Goal: Information Seeking & Learning: Find specific page/section

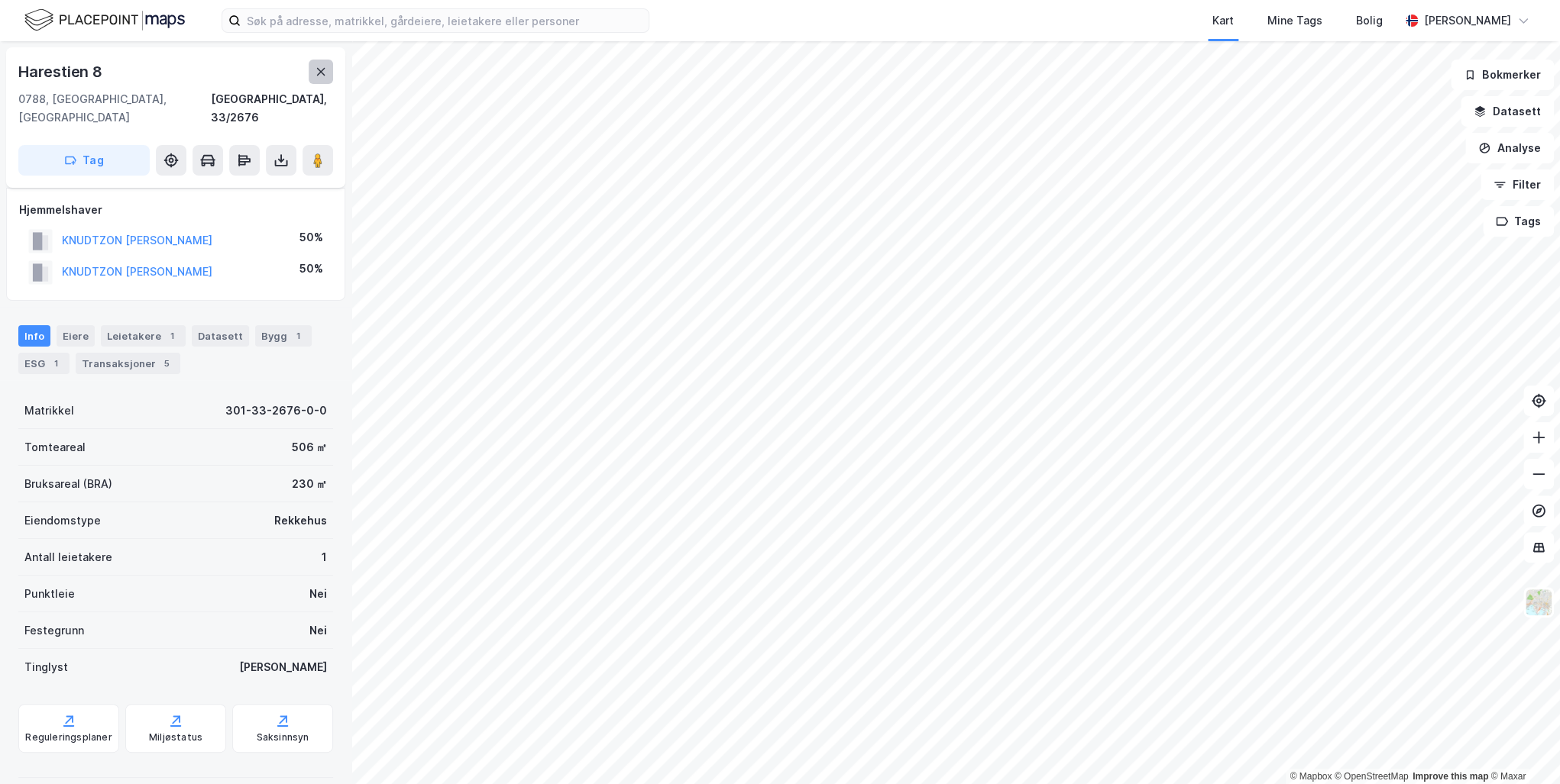
scroll to position [60, 0]
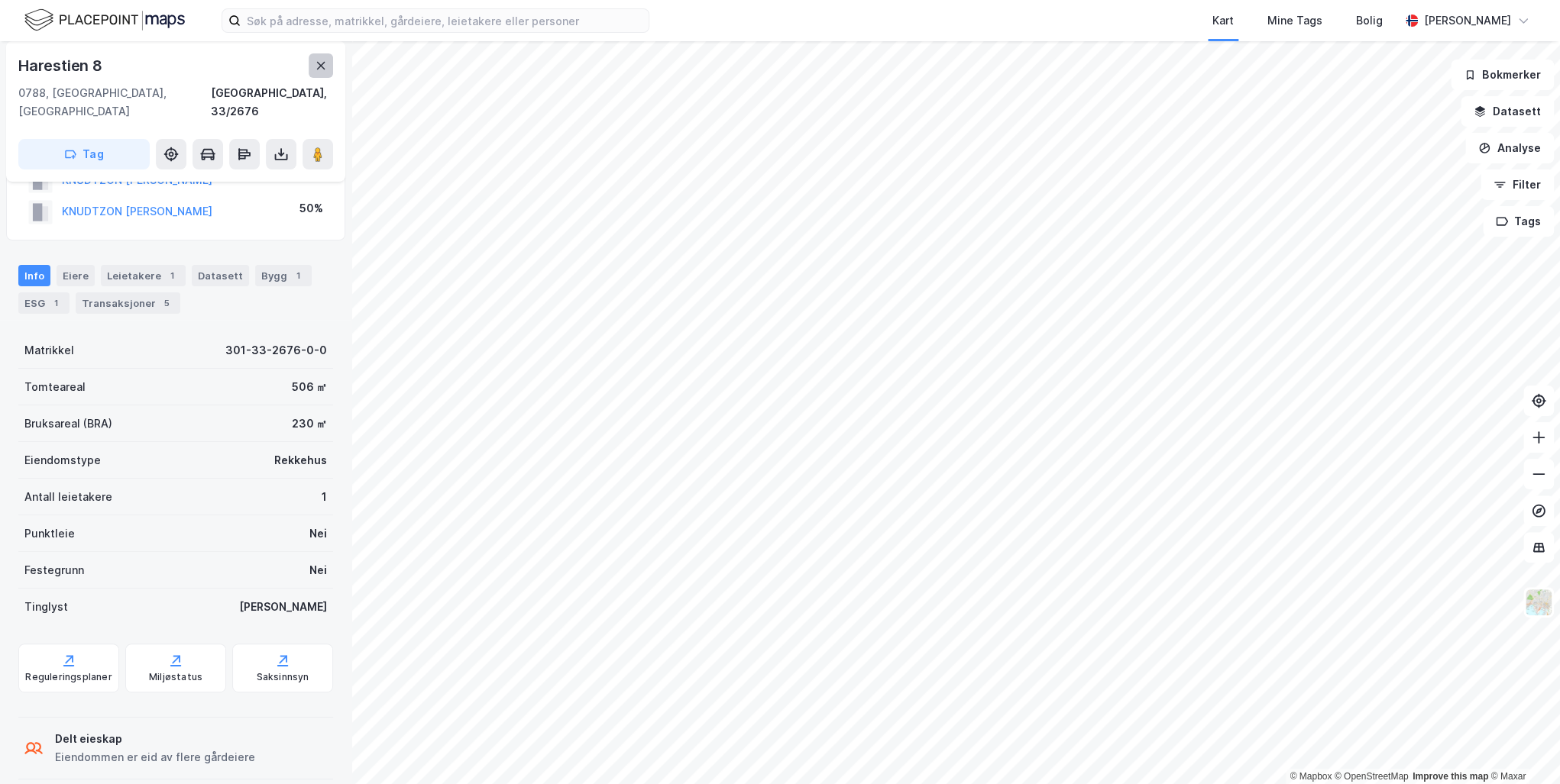
click at [313, 60] on button at bounding box center [320, 65] width 24 height 24
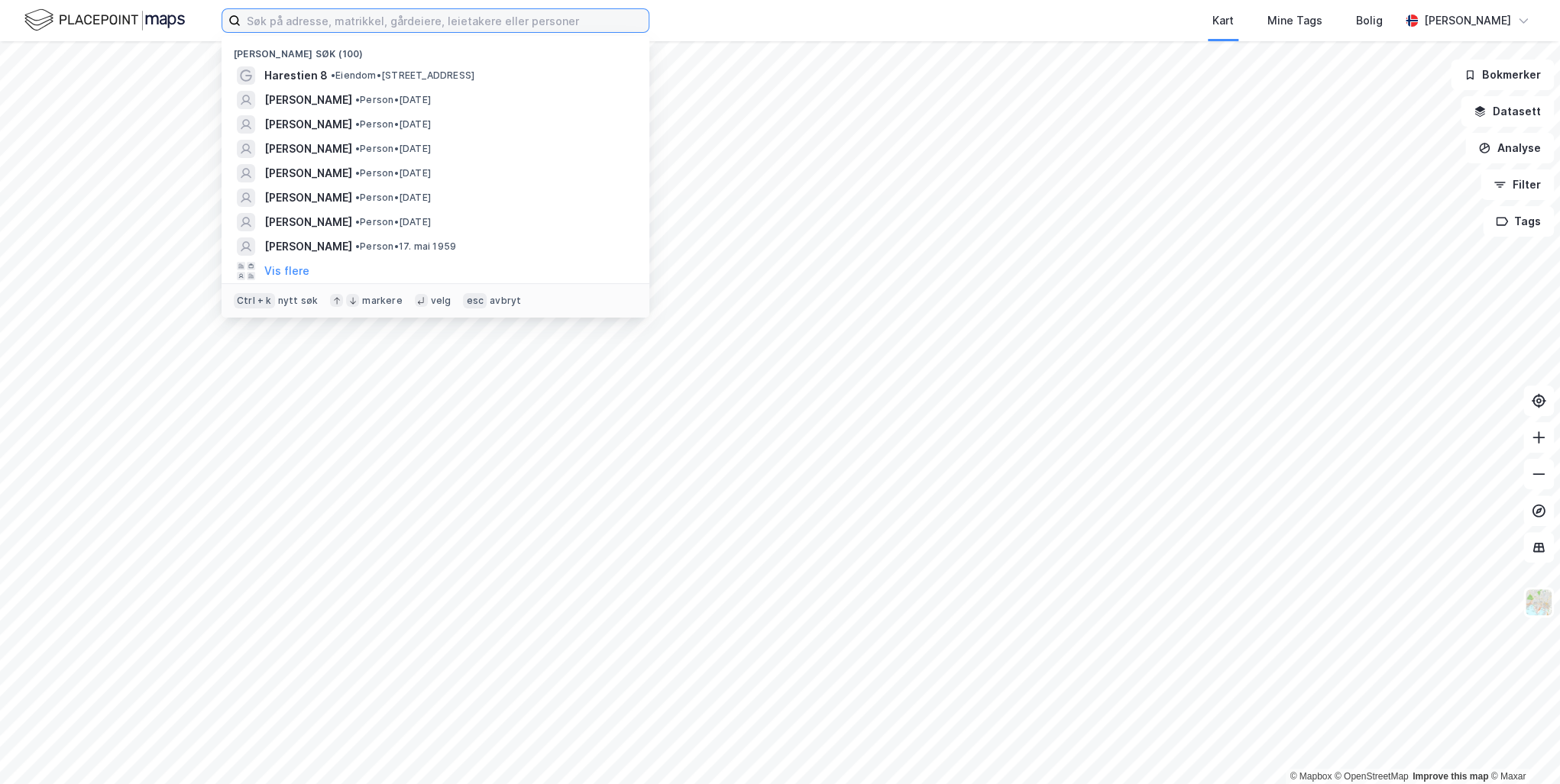
click at [274, 18] on input at bounding box center [444, 21] width 408 height 23
paste input "[PERSON_NAME]"
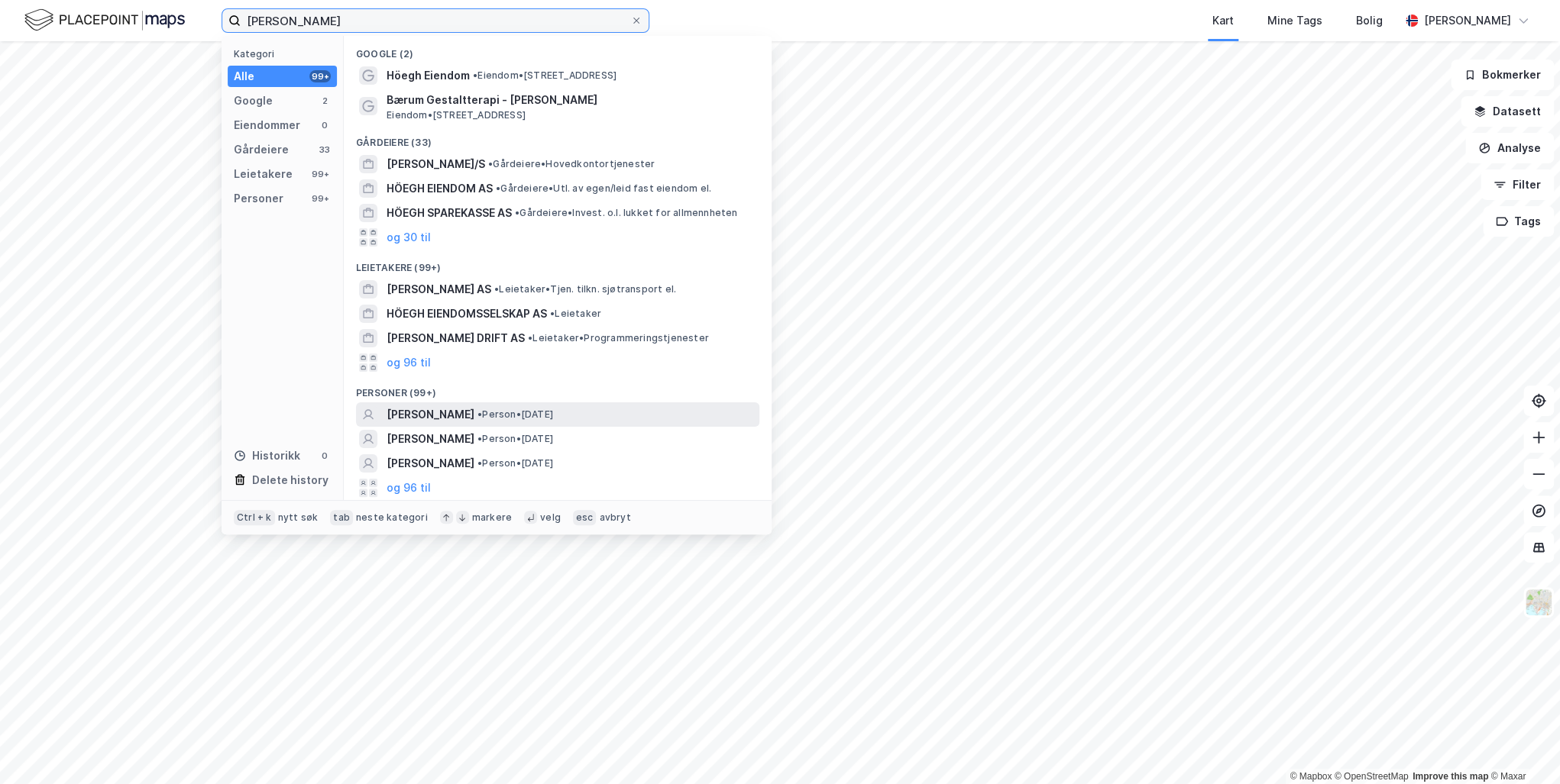
type input "[PERSON_NAME]"
click at [457, 414] on span "[PERSON_NAME]" at bounding box center [430, 414] width 88 height 18
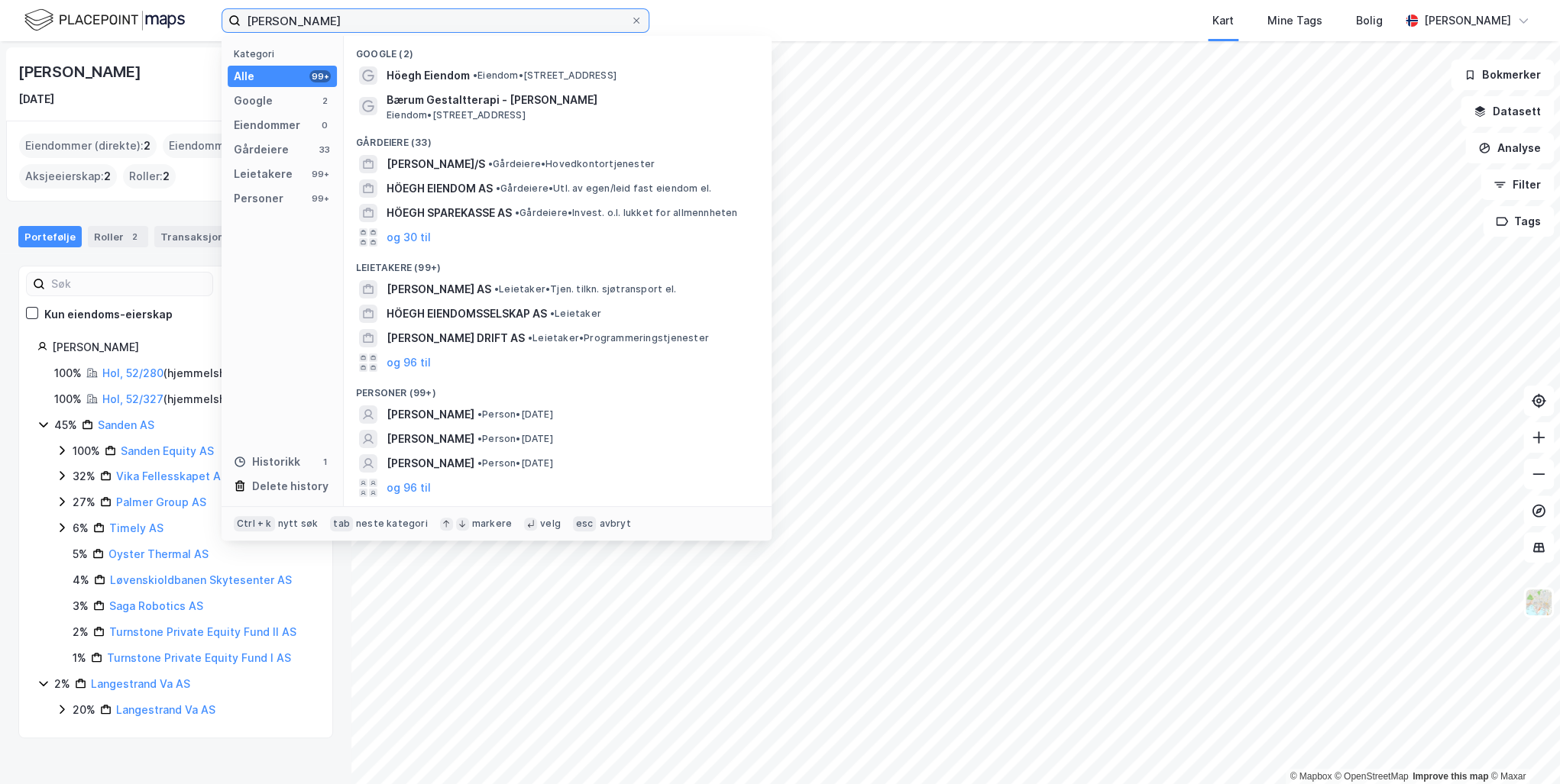
drag, startPoint x: 403, startPoint y: 22, endPoint x: 0, endPoint y: 8, distance: 403.2
click at [0, 8] on html "[PERSON_NAME] Kategori Alle 99+ Google 2 Eiendommer 0 Gårdeiere 33 Leietakere 9…" at bounding box center [780, 392] width 1560 height 784
paste input "[PERSON_NAME]"
type input "[PERSON_NAME]"
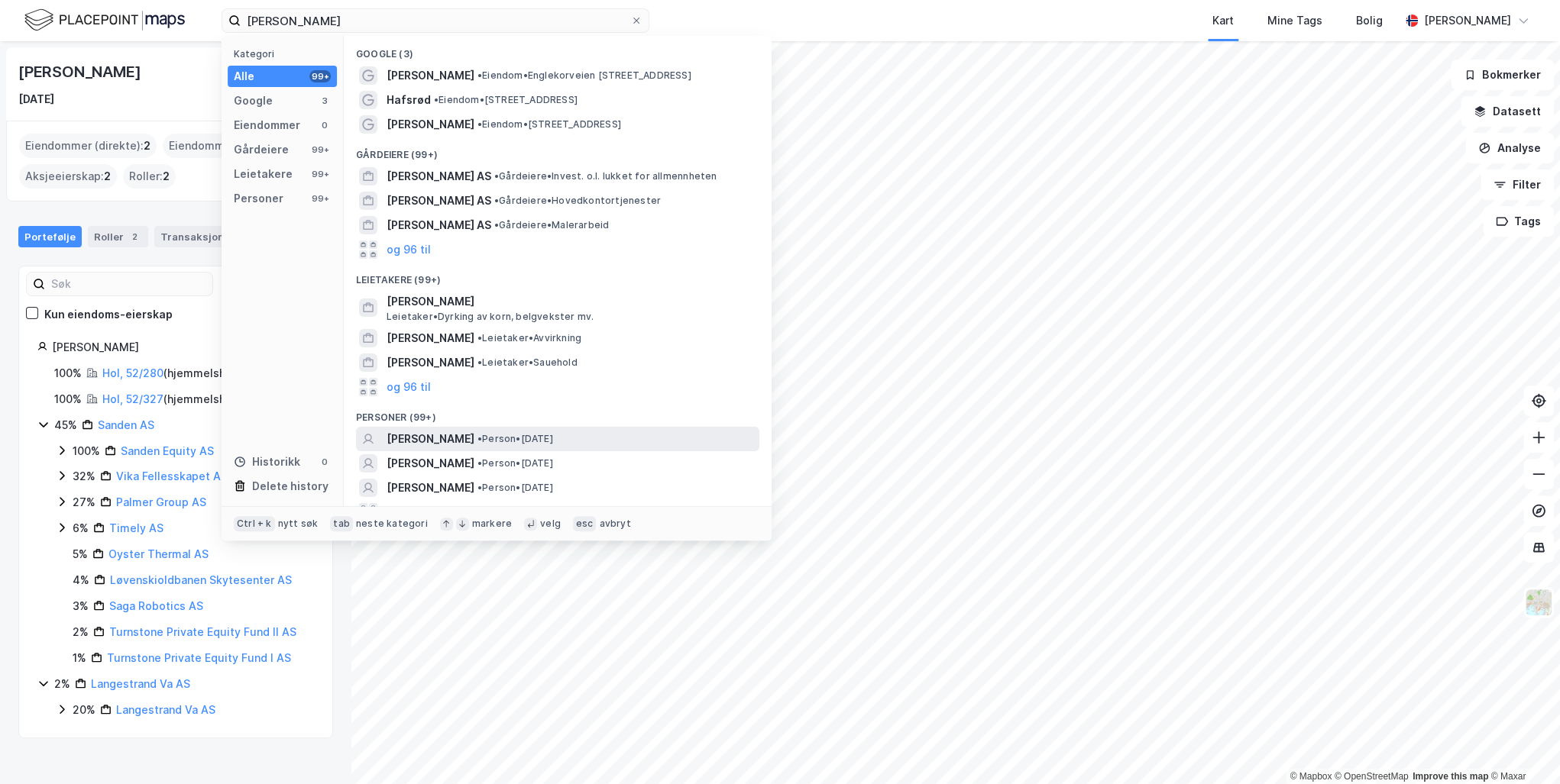
click at [474, 436] on span "[PERSON_NAME]" at bounding box center [430, 439] width 88 height 18
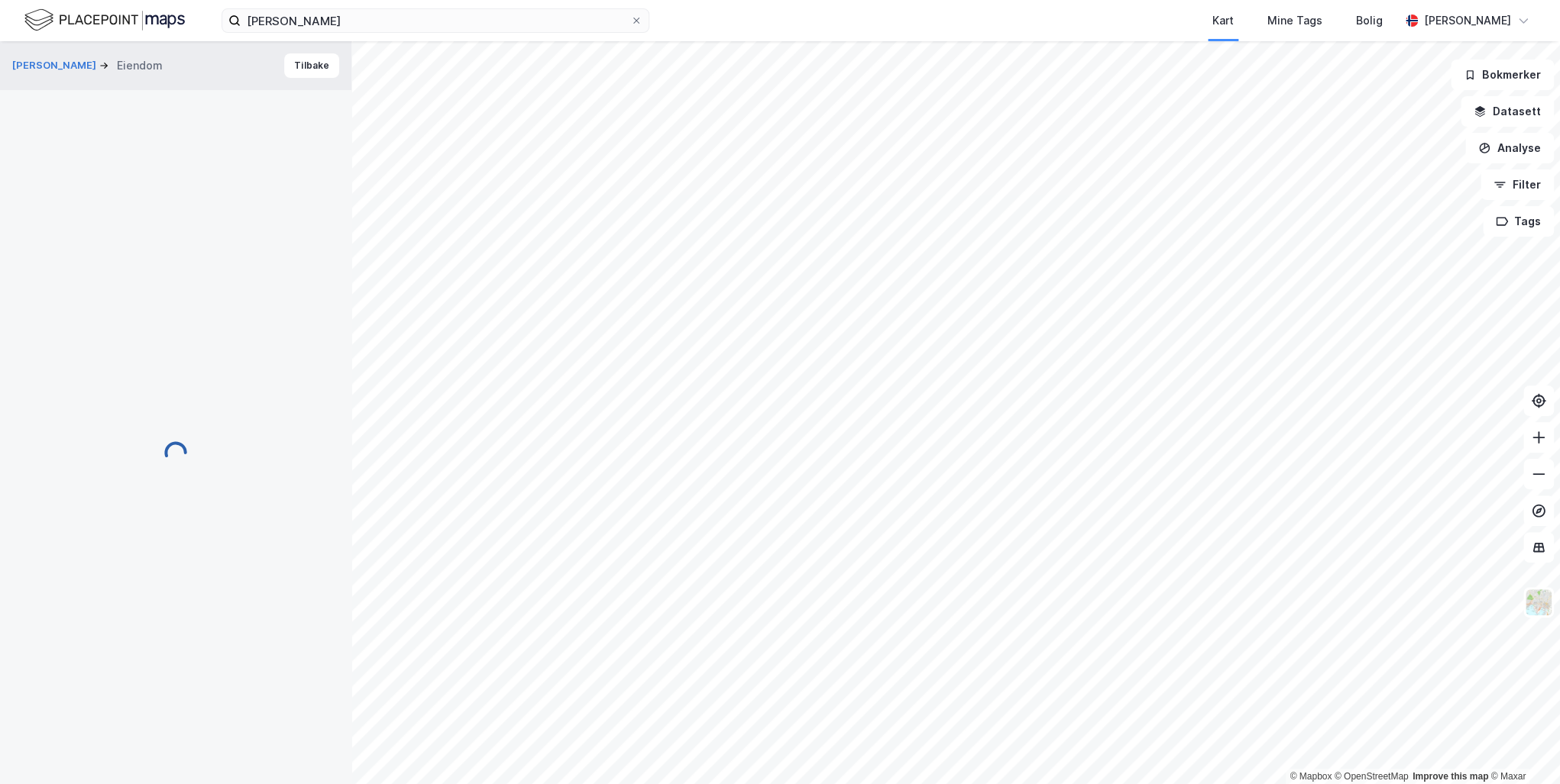
scroll to position [60, 0]
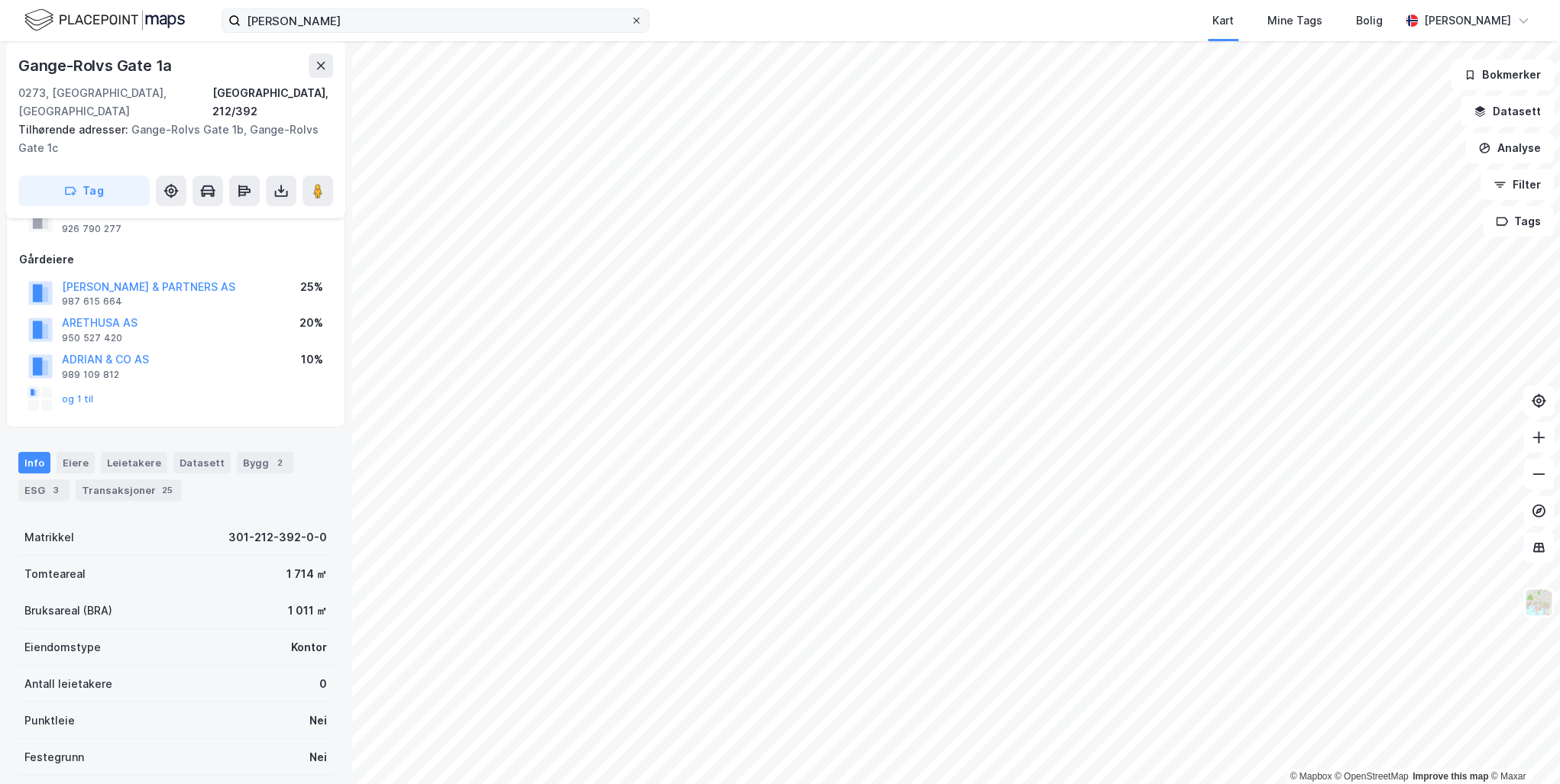
click at [637, 22] on icon at bounding box center [637, 21] width 9 height 9
click at [630, 22] on input "[PERSON_NAME]" at bounding box center [435, 21] width 390 height 23
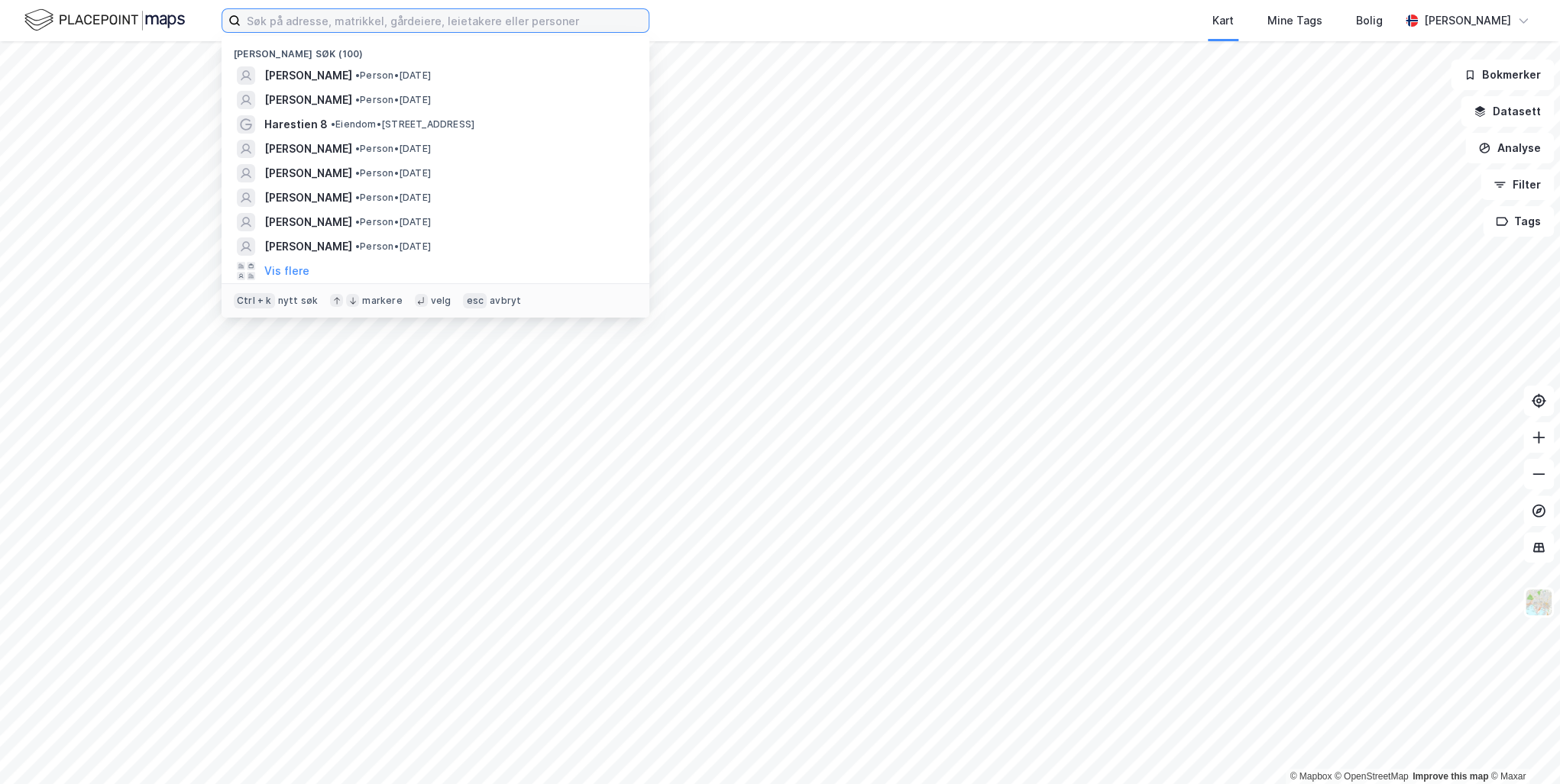
paste input "[PERSON_NAME]"
type input "[PERSON_NAME]"
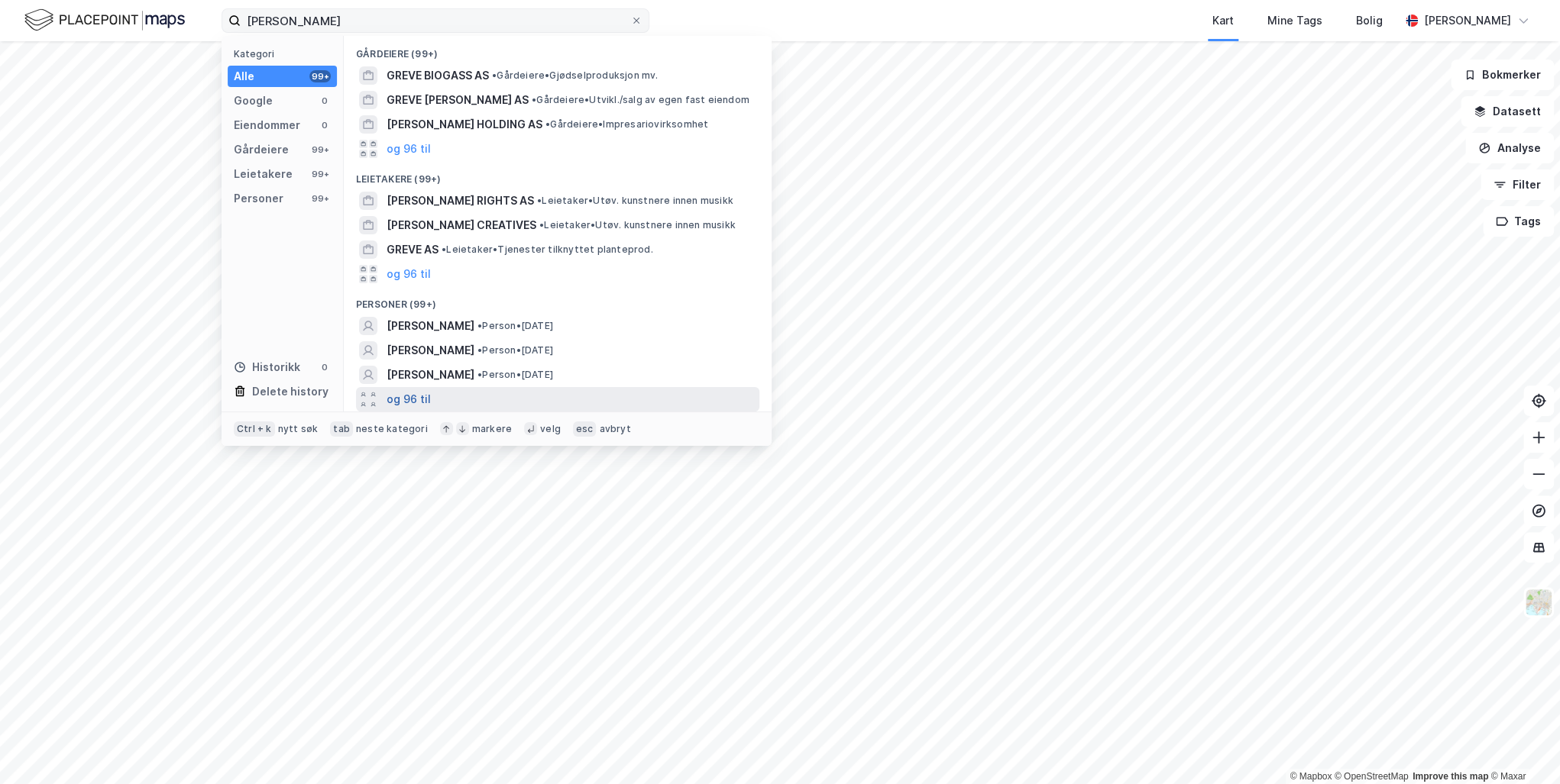
click at [424, 395] on button "og 96 til" at bounding box center [408, 399] width 44 height 18
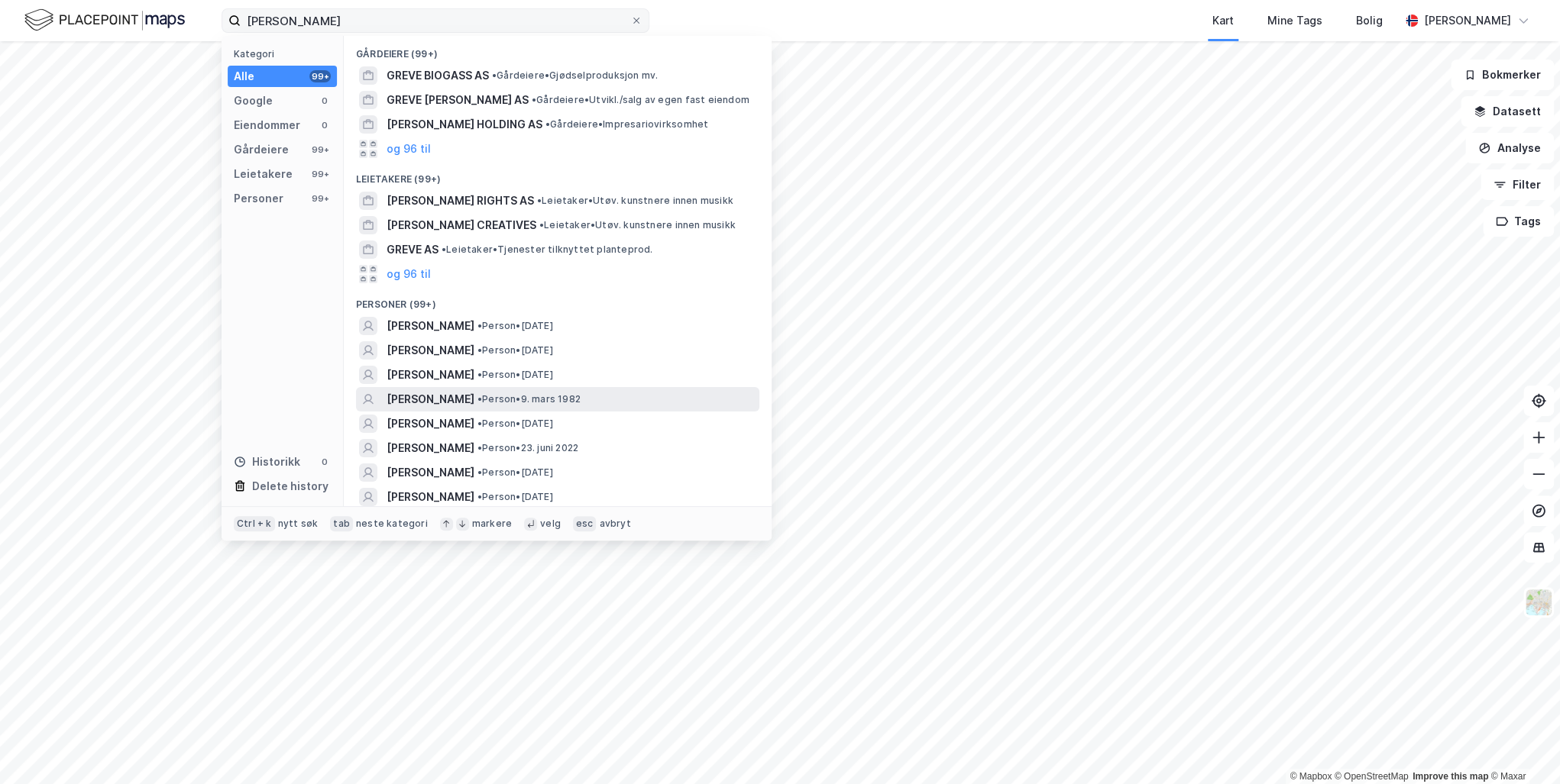
click at [452, 408] on span "[PERSON_NAME]" at bounding box center [430, 399] width 88 height 18
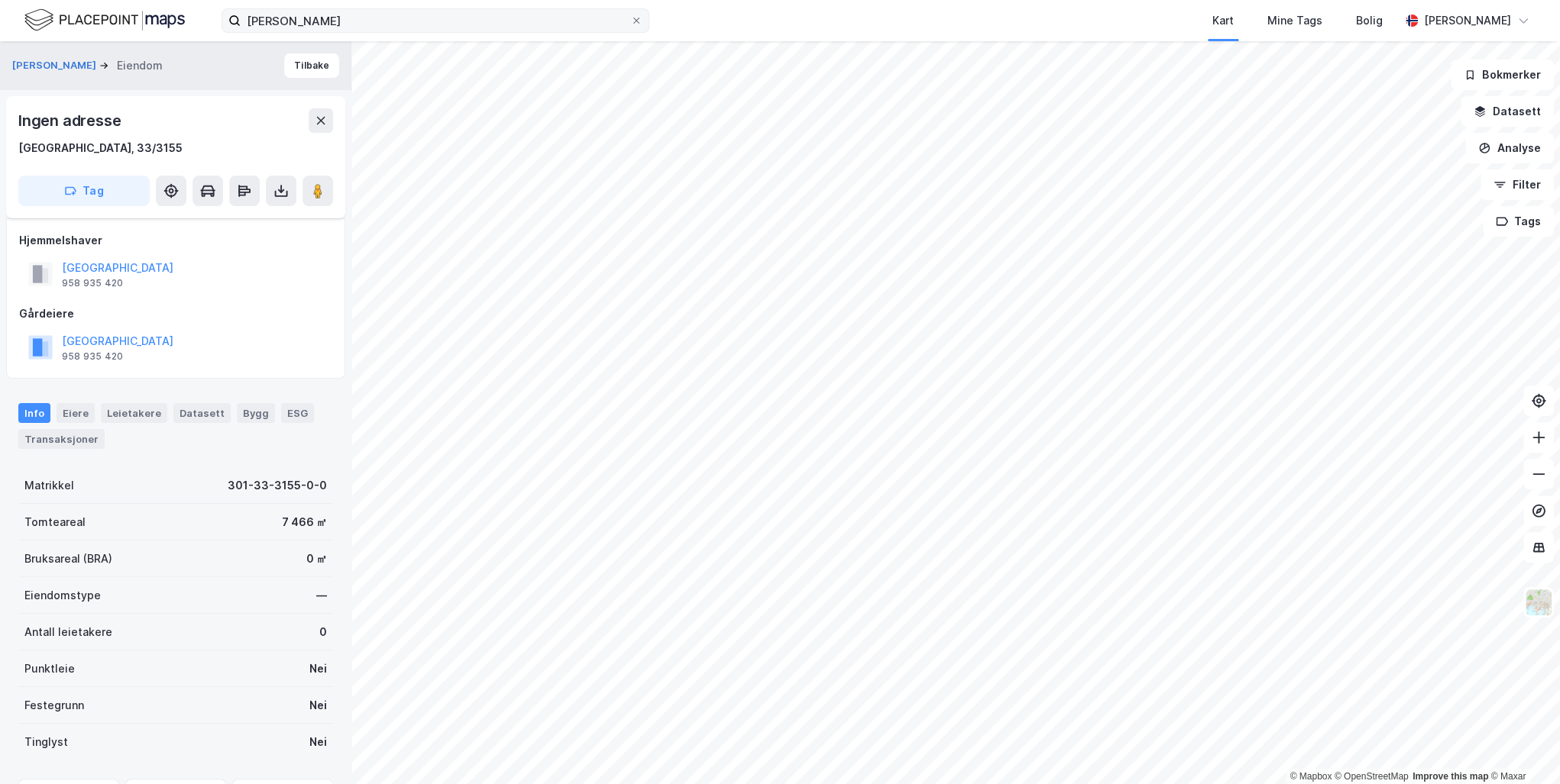
scroll to position [60, 0]
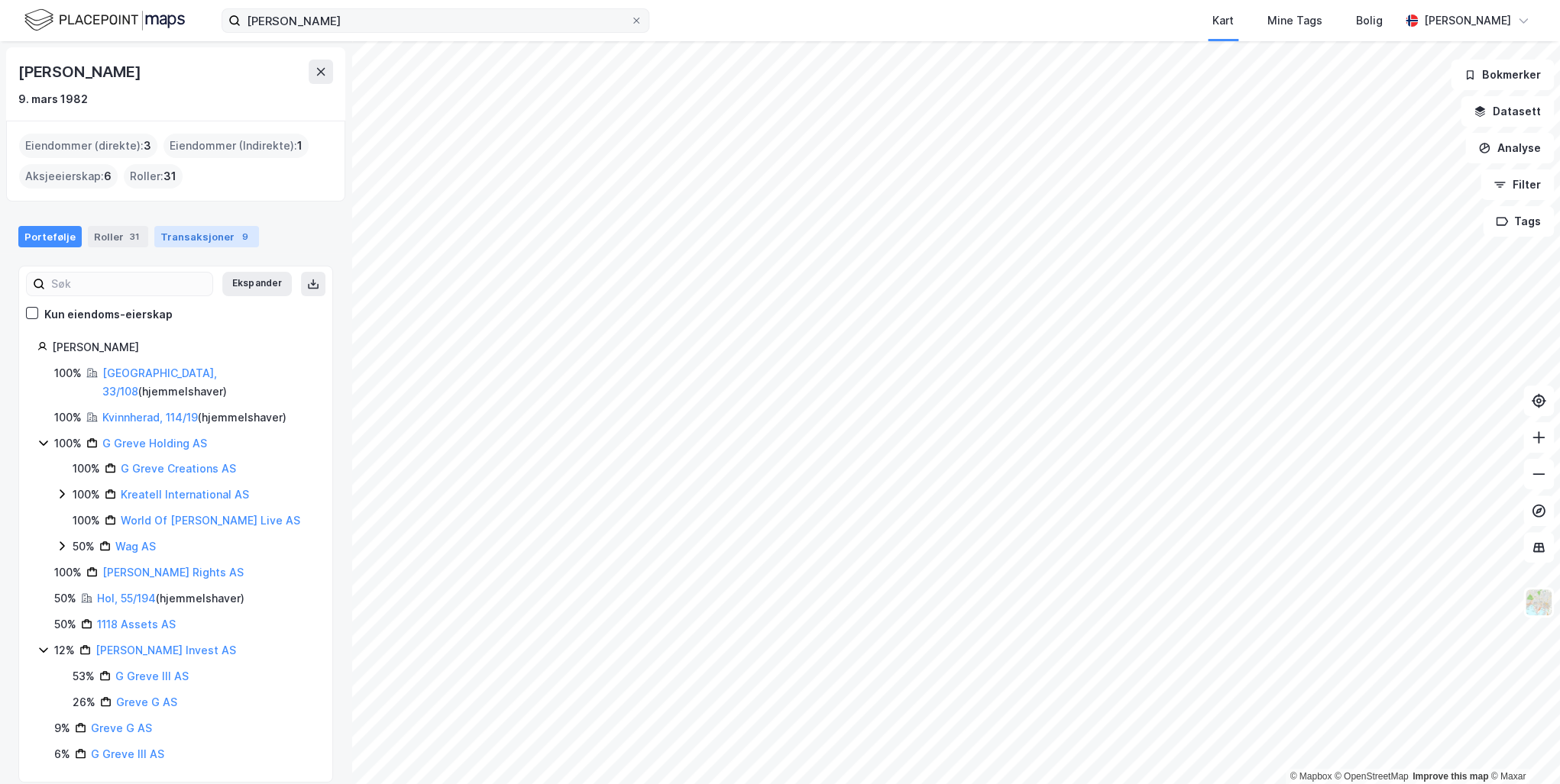
click at [188, 236] on div "Transaksjoner 9" at bounding box center [206, 237] width 105 height 22
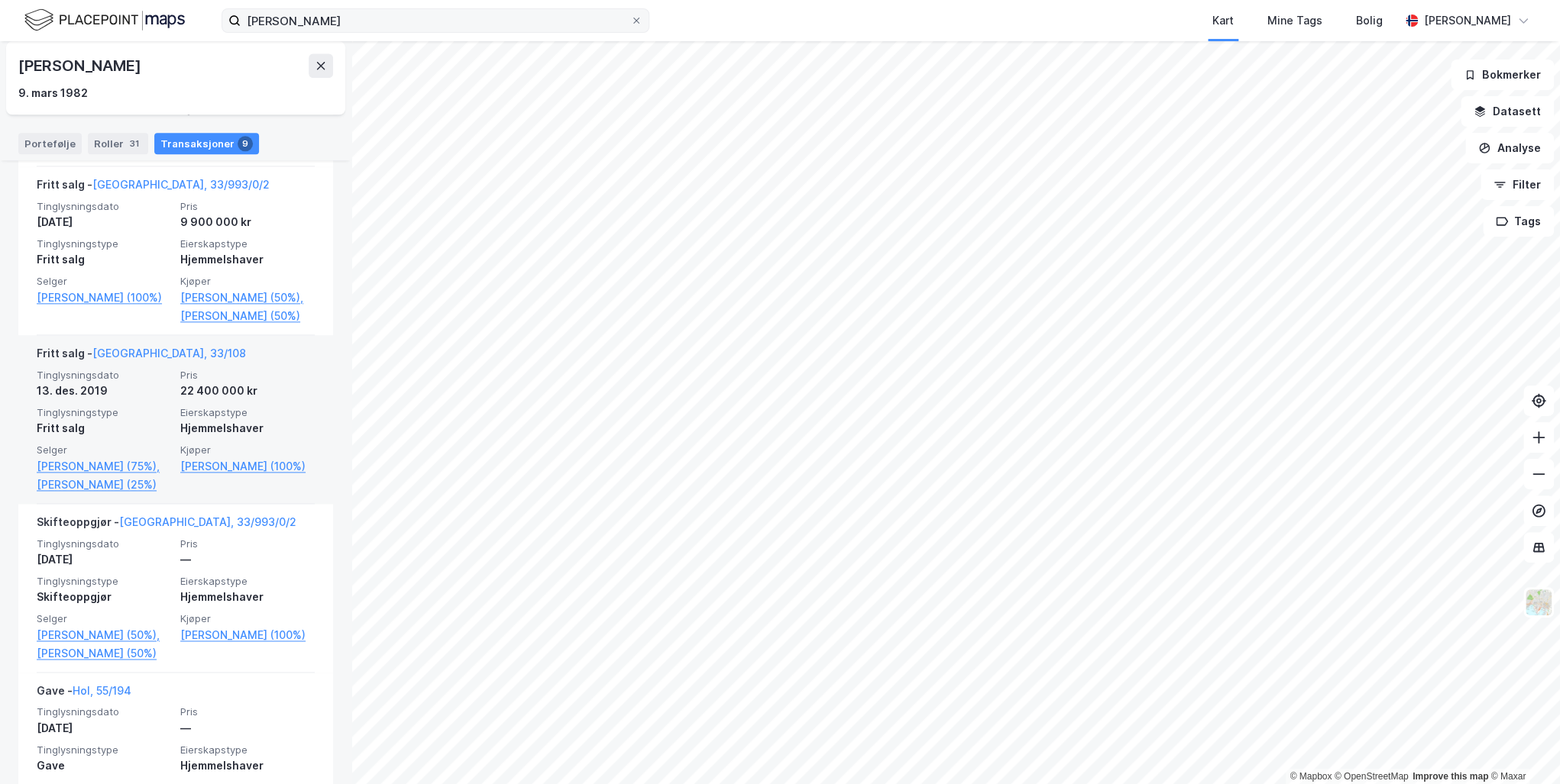
scroll to position [1160, 0]
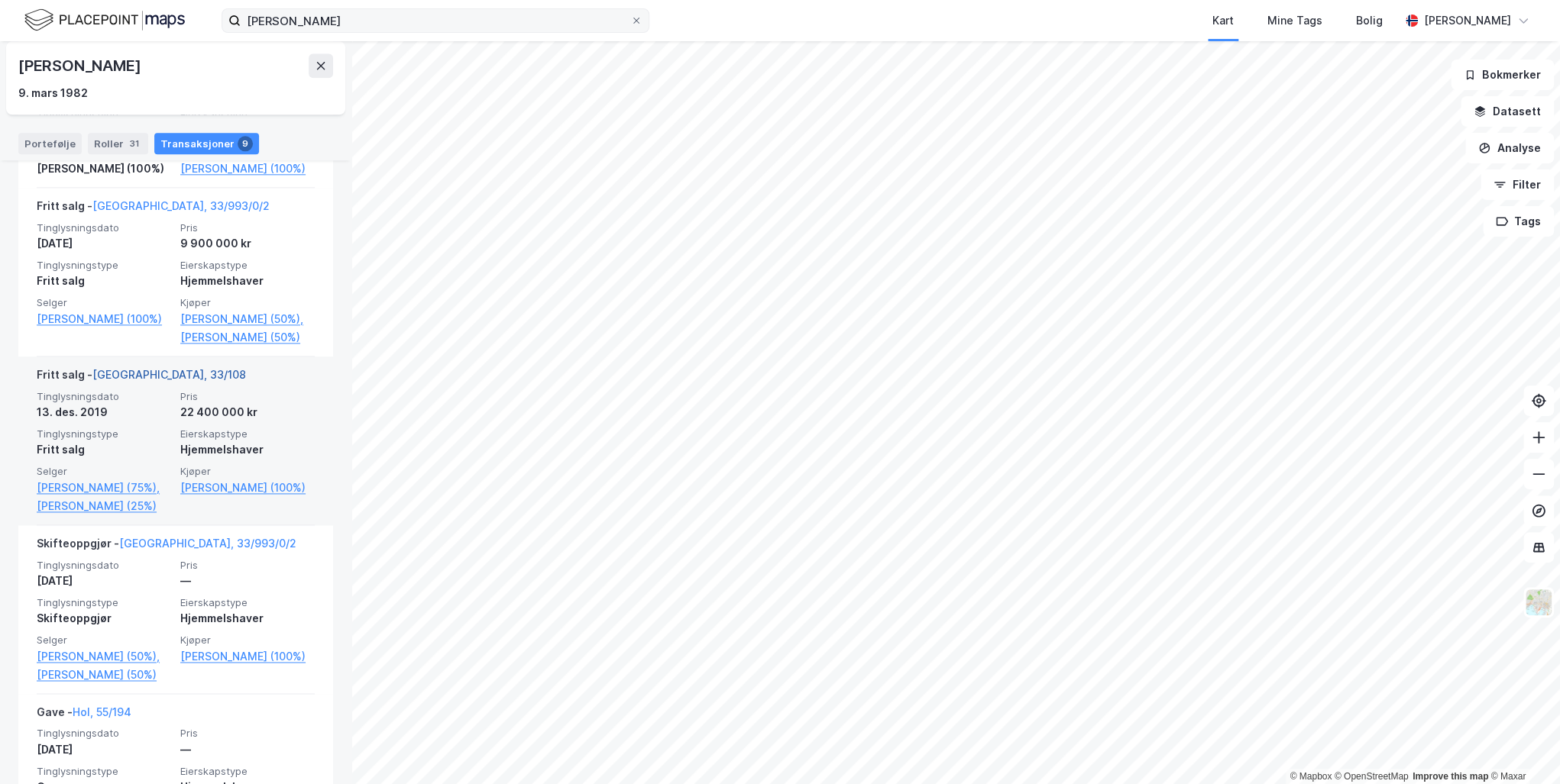
click at [135, 381] on link "[GEOGRAPHIC_DATA], 33/108" at bounding box center [169, 375] width 153 height 13
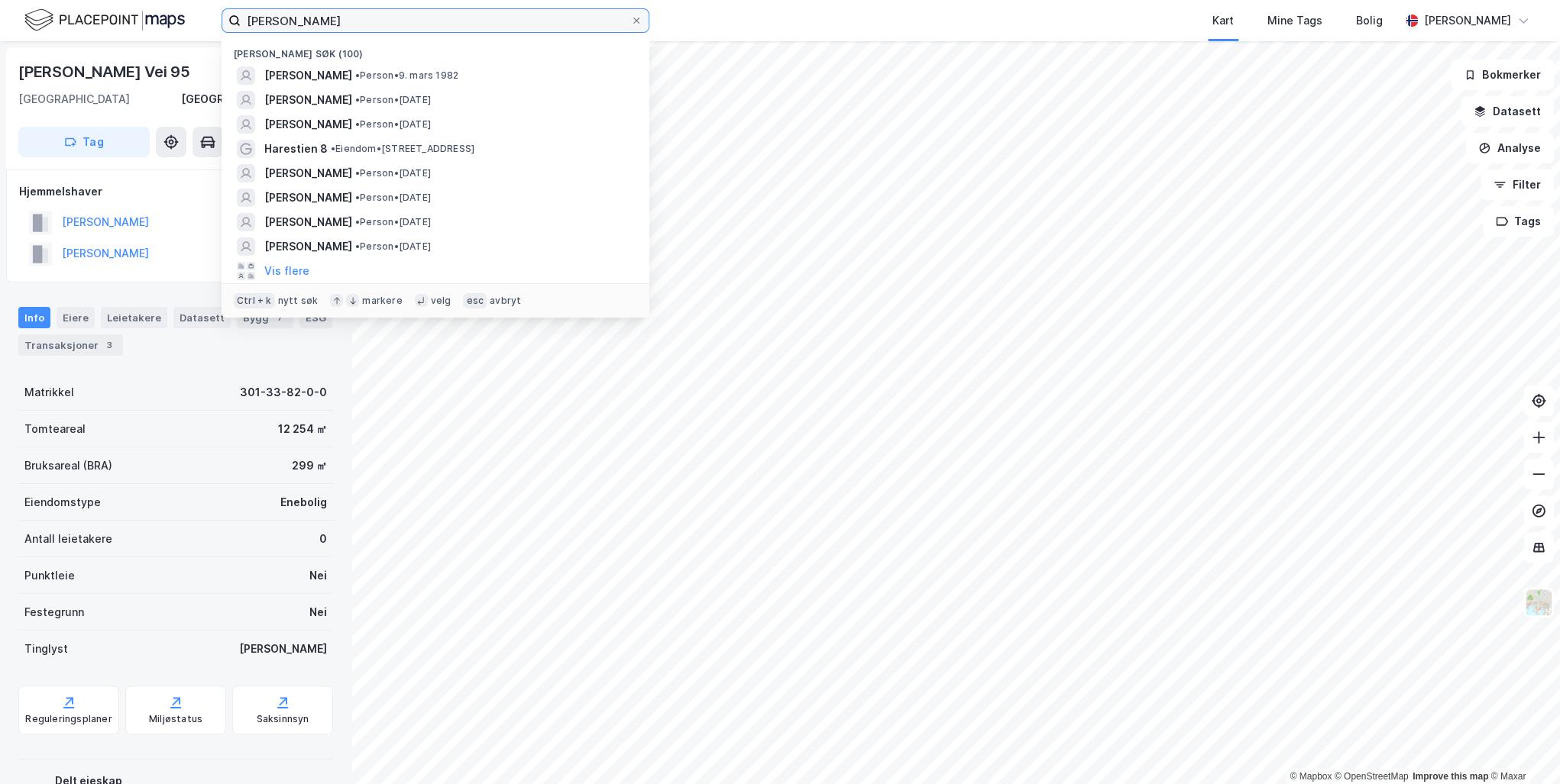
drag, startPoint x: 325, startPoint y: 18, endPoint x: 223, endPoint y: 12, distance: 102.2
click at [223, 12] on label "[PERSON_NAME]" at bounding box center [435, 20] width 428 height 24
paste input "[PERSON_NAME]"
type input "[PERSON_NAME]"
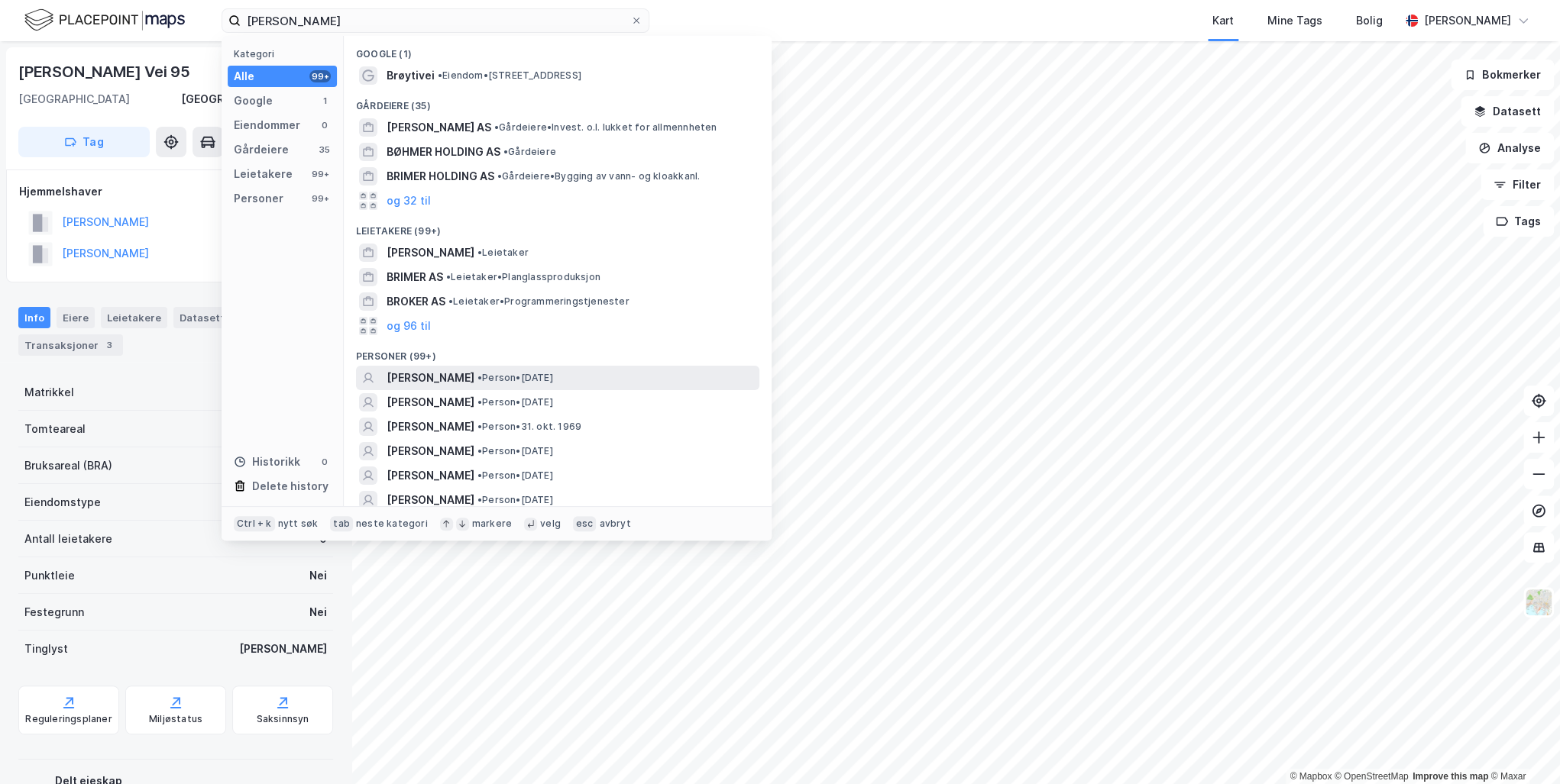
click at [455, 377] on span "[PERSON_NAME]" at bounding box center [430, 377] width 88 height 18
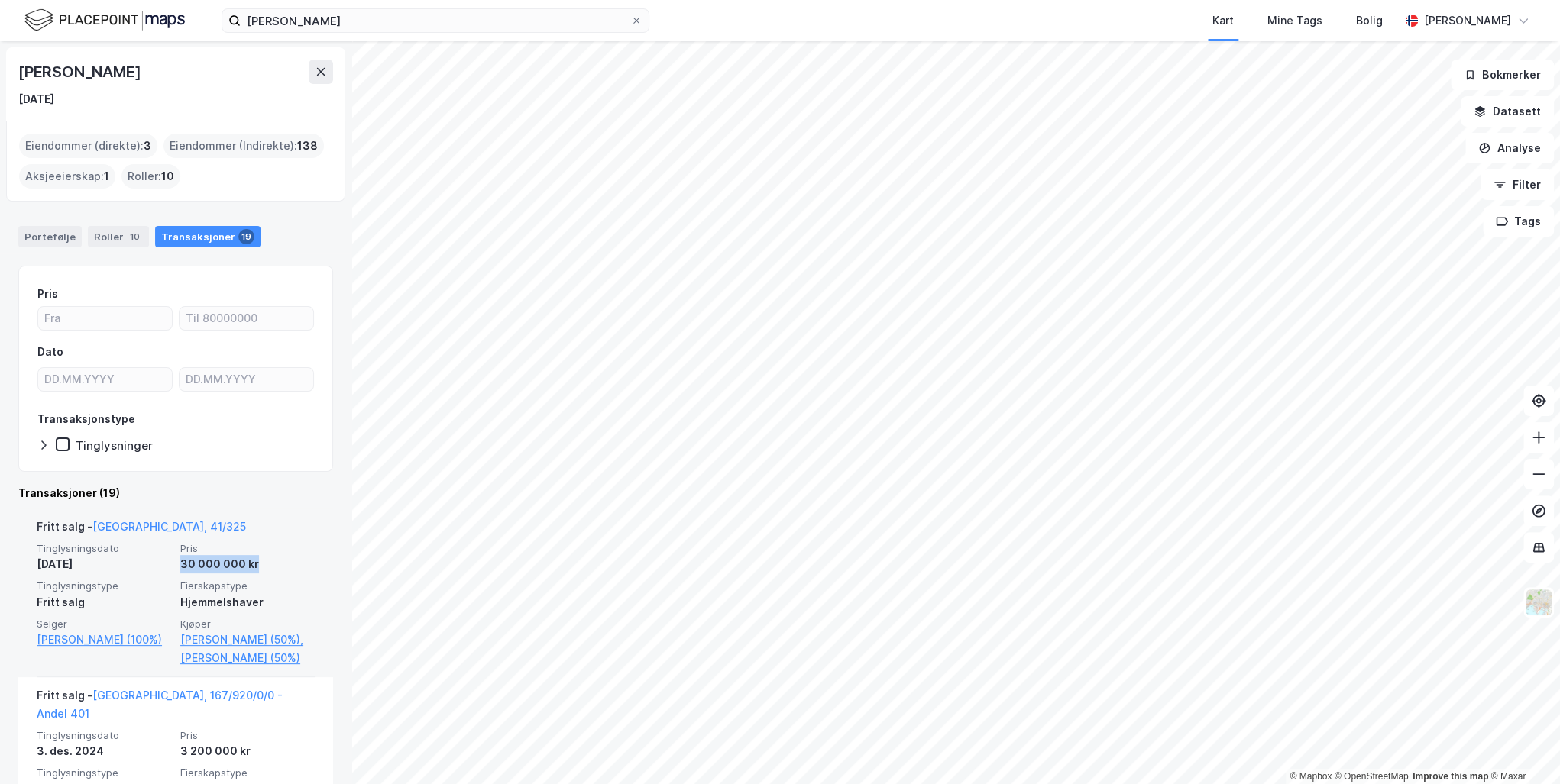
drag, startPoint x: 291, startPoint y: 556, endPoint x: 299, endPoint y: 547, distance: 12.0
click at [299, 547] on div "Pris 30 000 000 kr" at bounding box center [247, 557] width 134 height 31
drag, startPoint x: 299, startPoint y: 547, endPoint x: 278, endPoint y: 514, distance: 39.1
click at [278, 514] on div "Fritt salg - [GEOGRAPHIC_DATA], 41/325 Tinglysningsdato [DATE] Pris 30 000 000 …" at bounding box center [176, 592] width 278 height 168
click at [134, 527] on link "[GEOGRAPHIC_DATA], 41/325" at bounding box center [169, 526] width 153 height 13
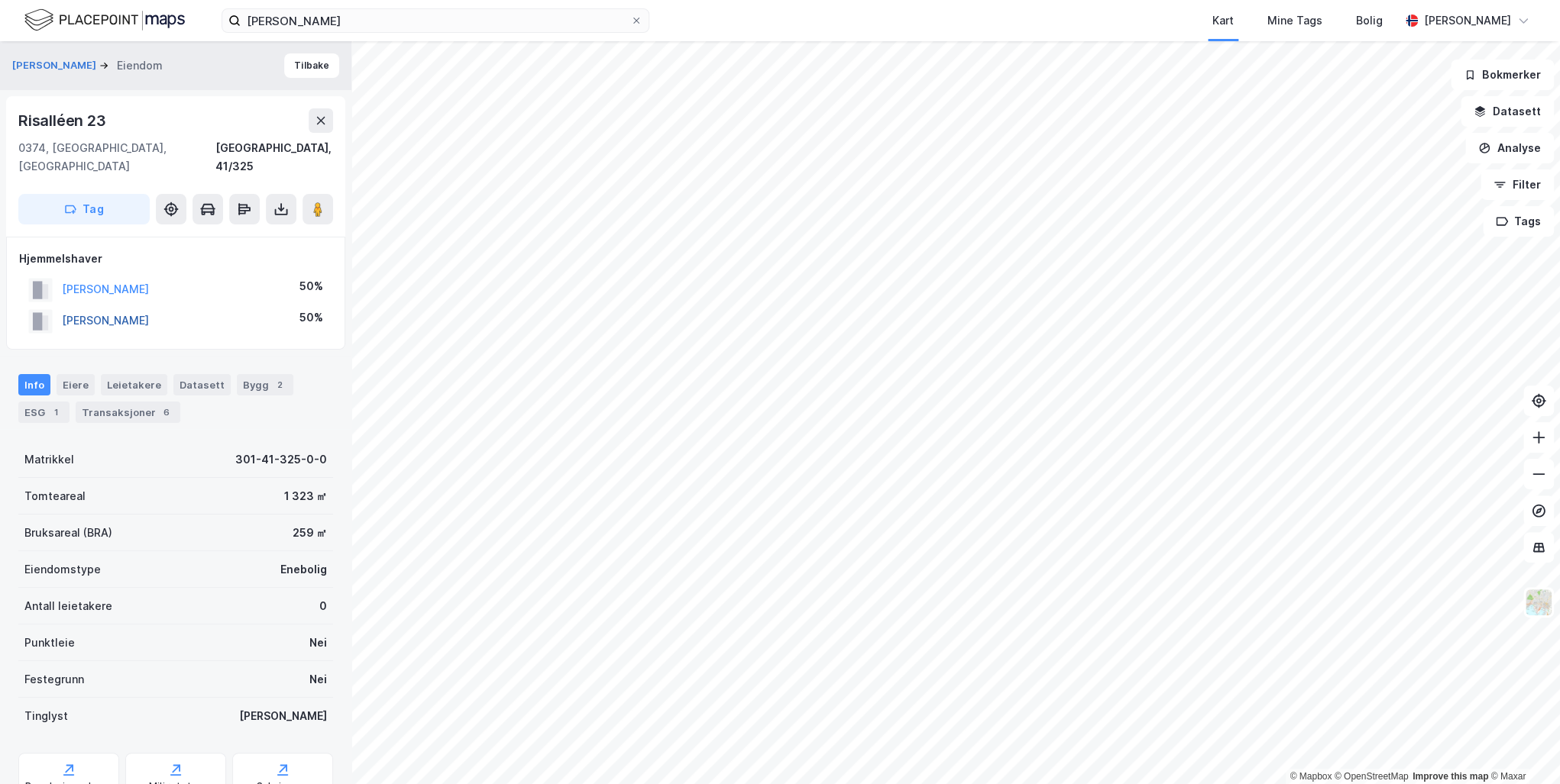
click at [0, 0] on button "[PERSON_NAME]" at bounding box center [0, 0] width 0 height 0
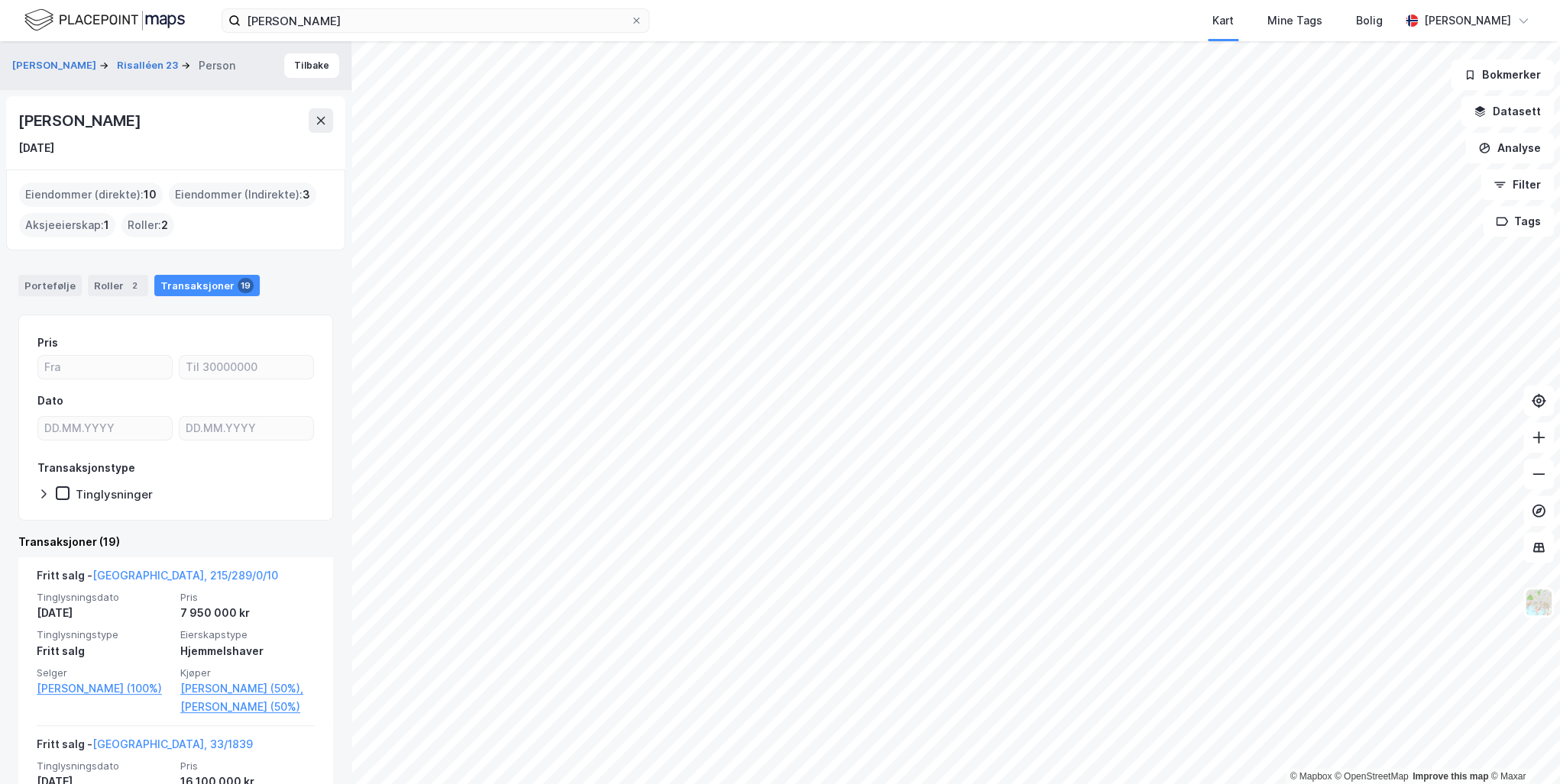
drag, startPoint x: 152, startPoint y: 119, endPoint x: 8, endPoint y: 108, distance: 144.4
click at [8, 108] on div "[PERSON_NAME] [DATE]" at bounding box center [176, 133] width 339 height 73
drag, startPoint x: 8, startPoint y: 108, endPoint x: 85, endPoint y: 119, distance: 77.8
copy div "[PERSON_NAME]"
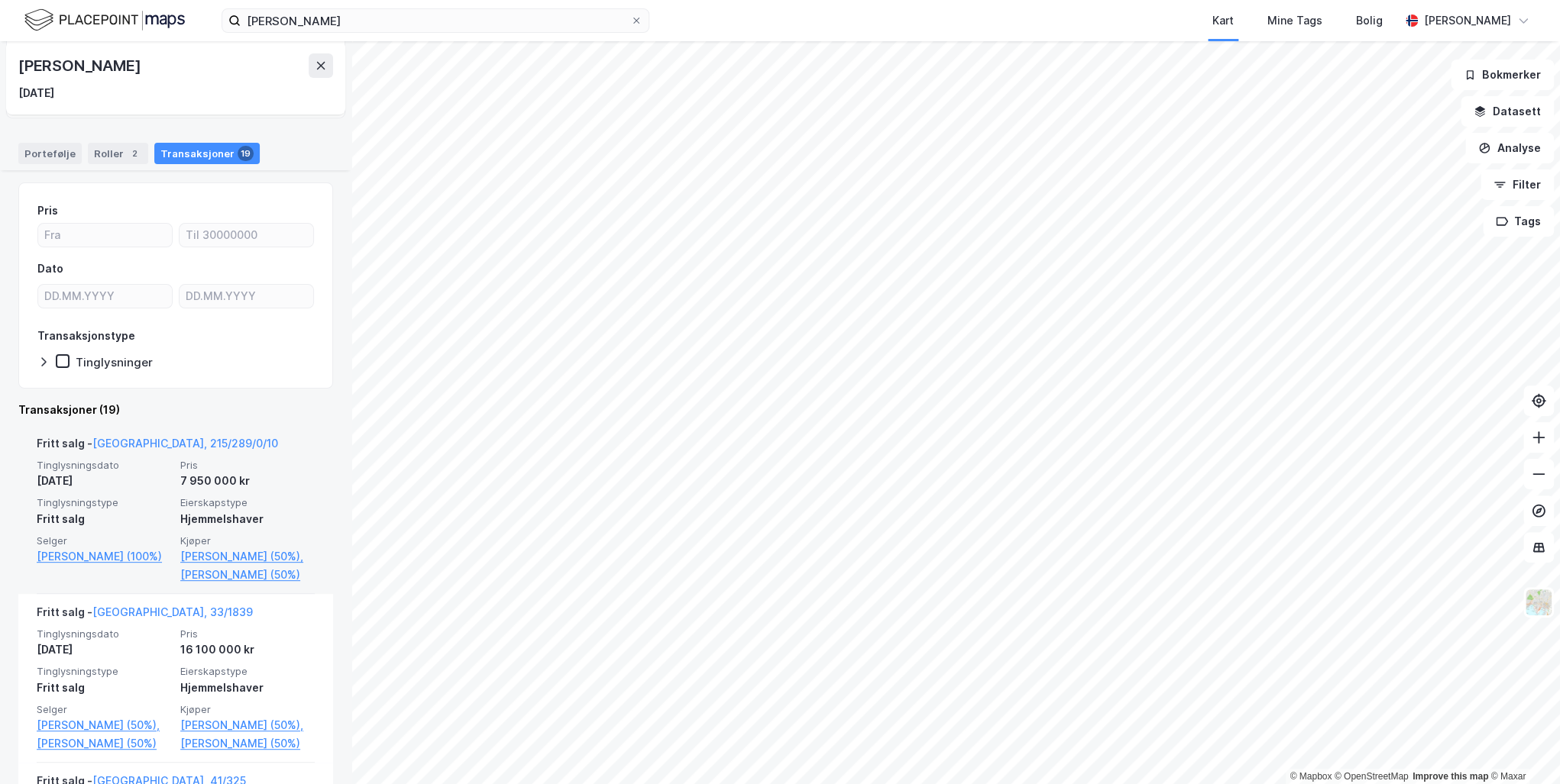
scroll to position [245, 0]
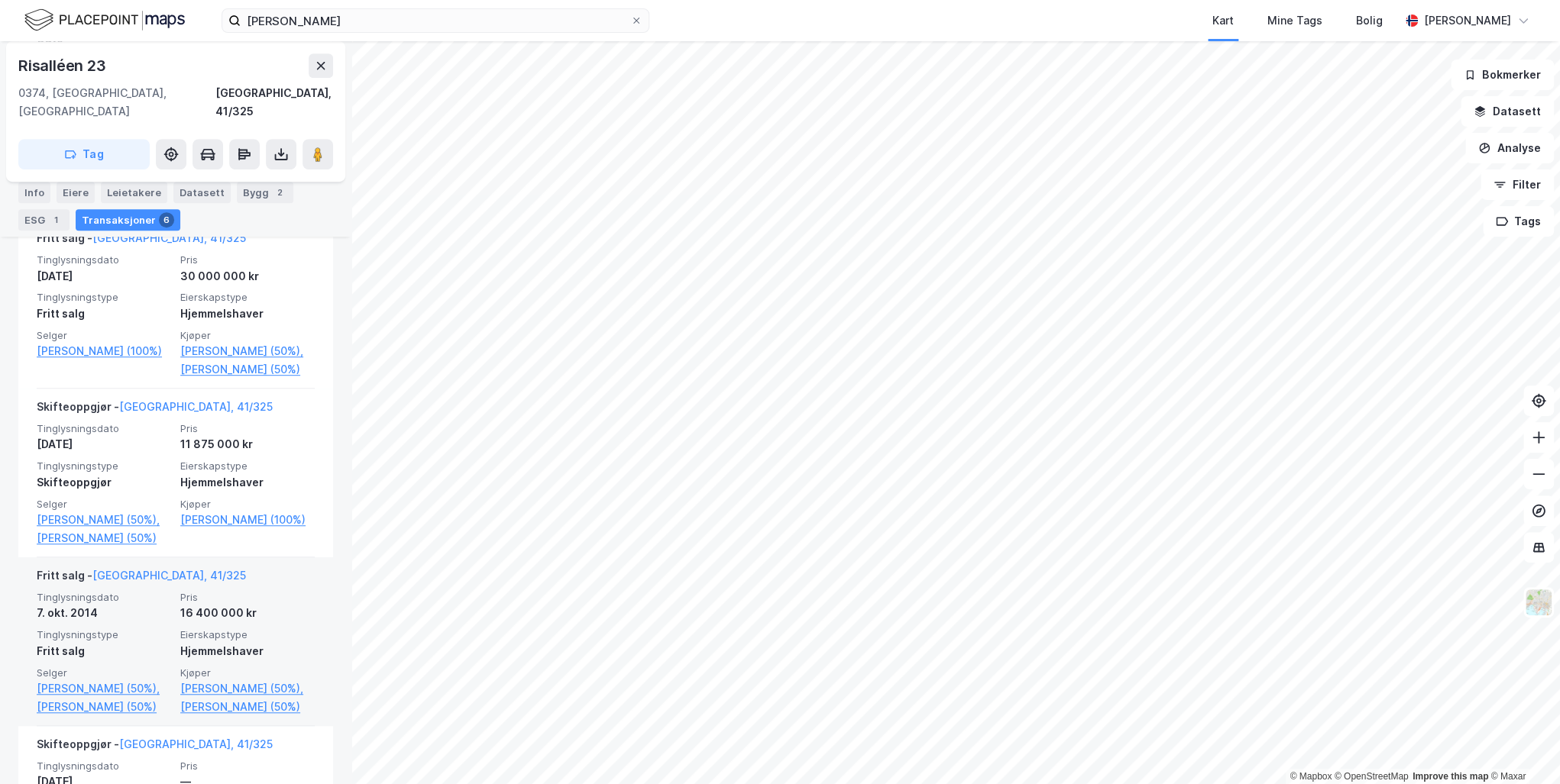
scroll to position [611, 0]
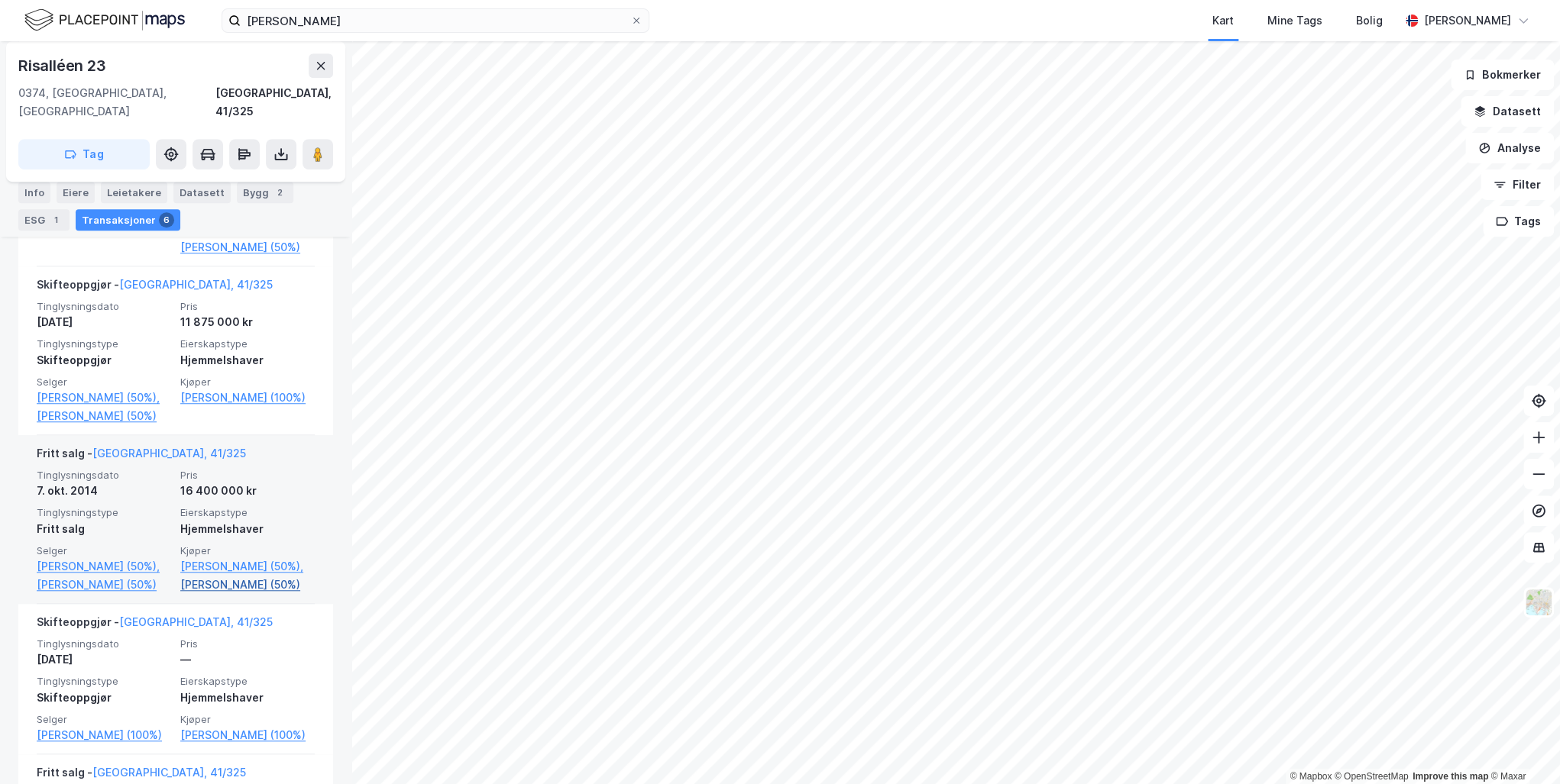
click at [195, 594] on link "[PERSON_NAME] (50%)" at bounding box center [247, 584] width 134 height 18
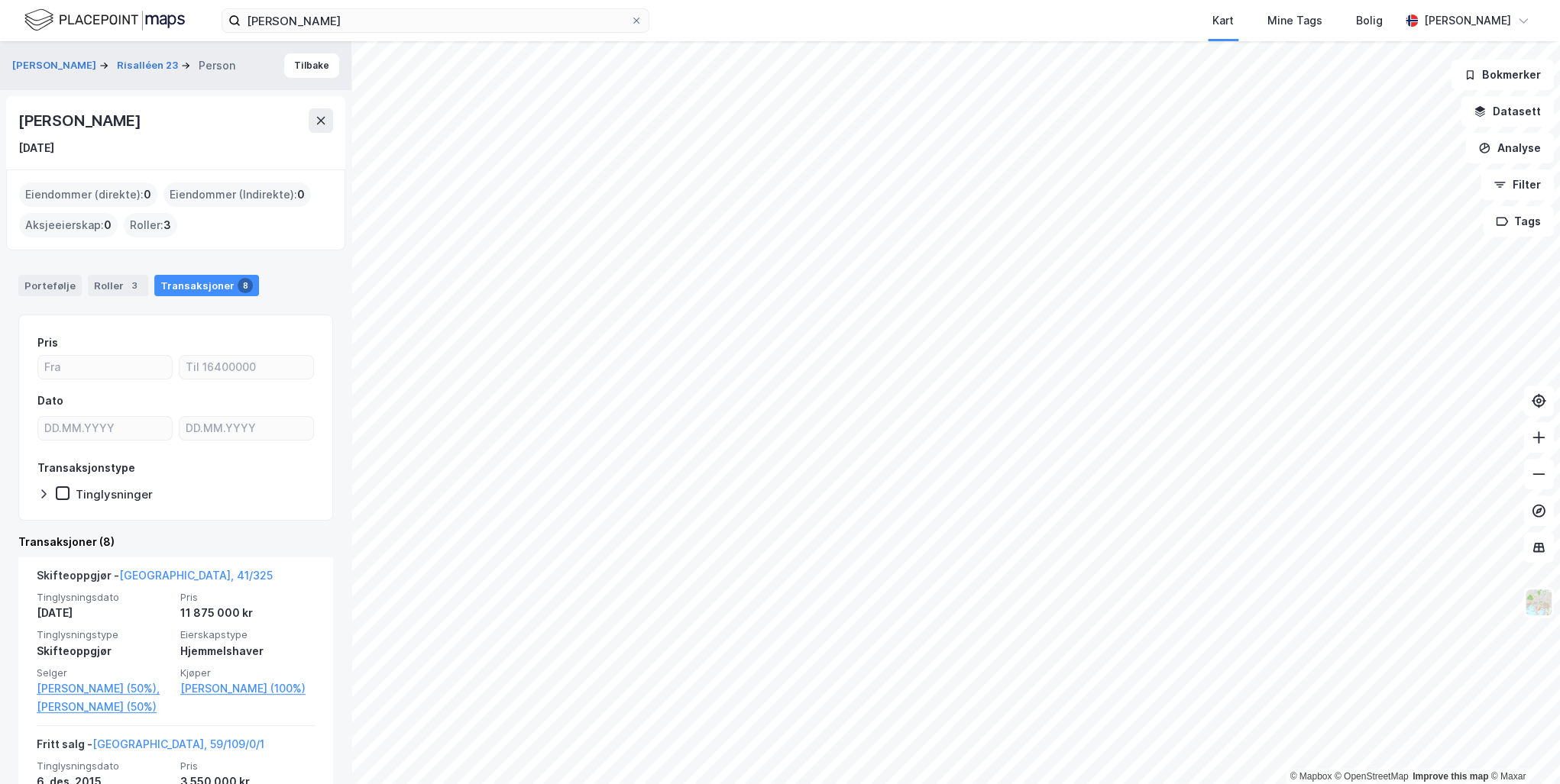
drag, startPoint x: 194, startPoint y: 119, endPoint x: 12, endPoint y: 118, distance: 182.0
click at [12, 118] on div "[PERSON_NAME] [DATE]" at bounding box center [176, 133] width 339 height 73
drag, startPoint x: 12, startPoint y: 118, endPoint x: 163, endPoint y: 120, distance: 151.0
copy div "[PERSON_NAME]"
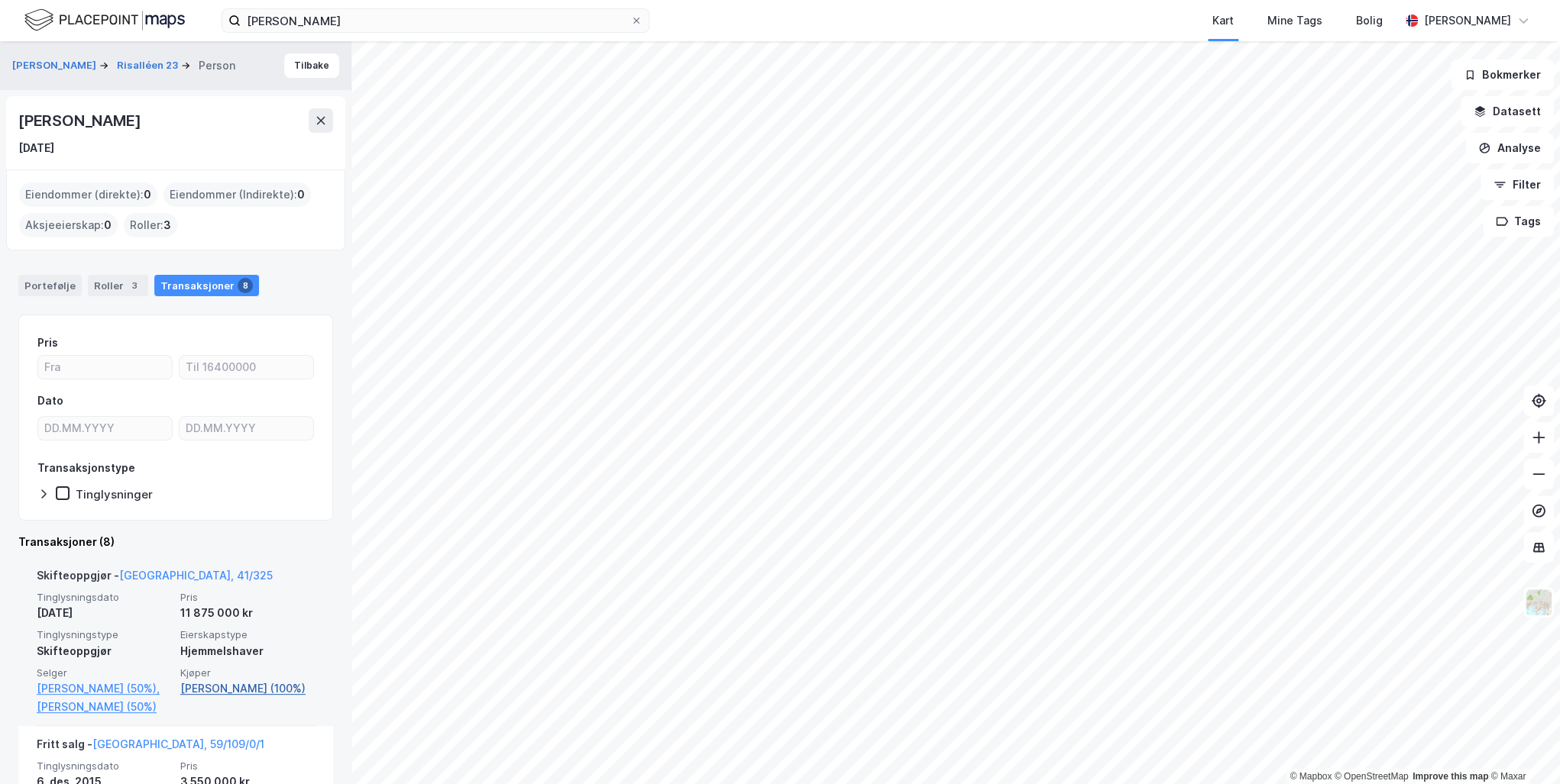
click at [240, 687] on link "[PERSON_NAME] (100%)" at bounding box center [247, 688] width 134 height 18
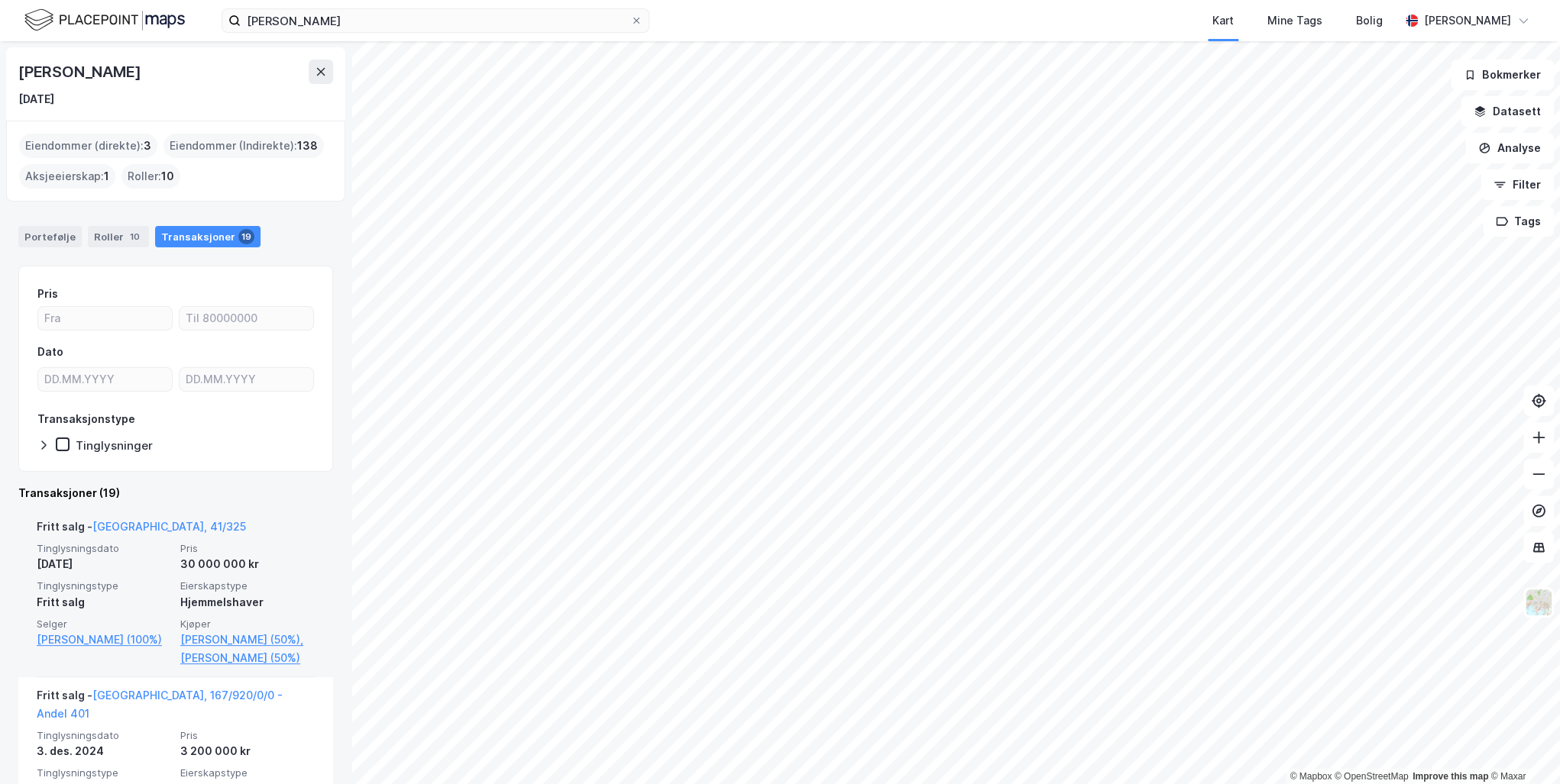
drag, startPoint x: 150, startPoint y: 73, endPoint x: 18, endPoint y: 69, distance: 132.1
click at [18, 69] on div "[PERSON_NAME]" at bounding box center [175, 71] width 315 height 24
click at [250, 92] on div "[DATE]" at bounding box center [175, 99] width 315 height 18
drag, startPoint x: 147, startPoint y: 71, endPoint x: 17, endPoint y: 67, distance: 130.1
click at [17, 67] on div "[PERSON_NAME] [DATE]" at bounding box center [176, 84] width 339 height 73
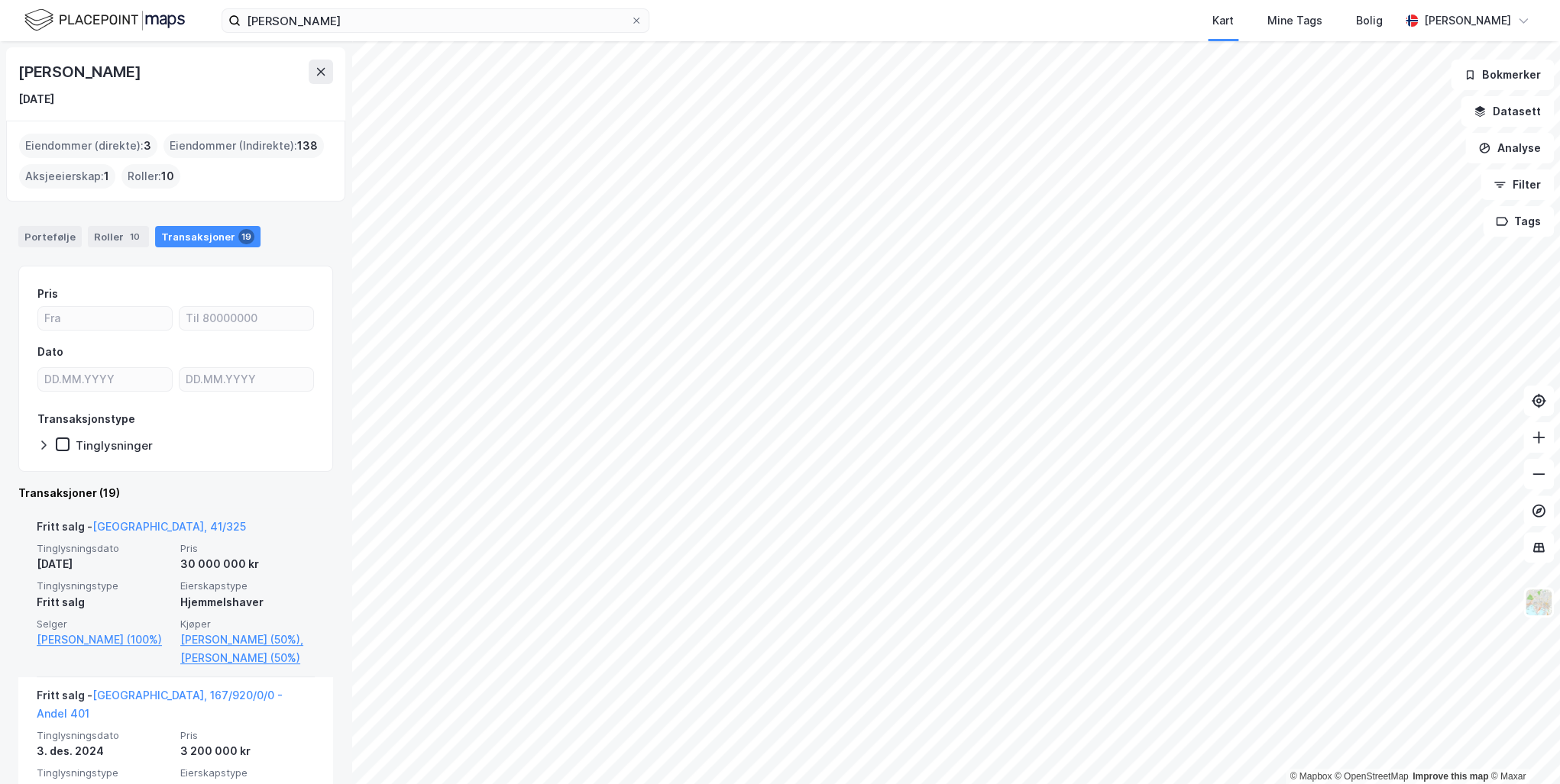
copy div "[PERSON_NAME]"
click at [313, 70] on button at bounding box center [320, 71] width 24 height 24
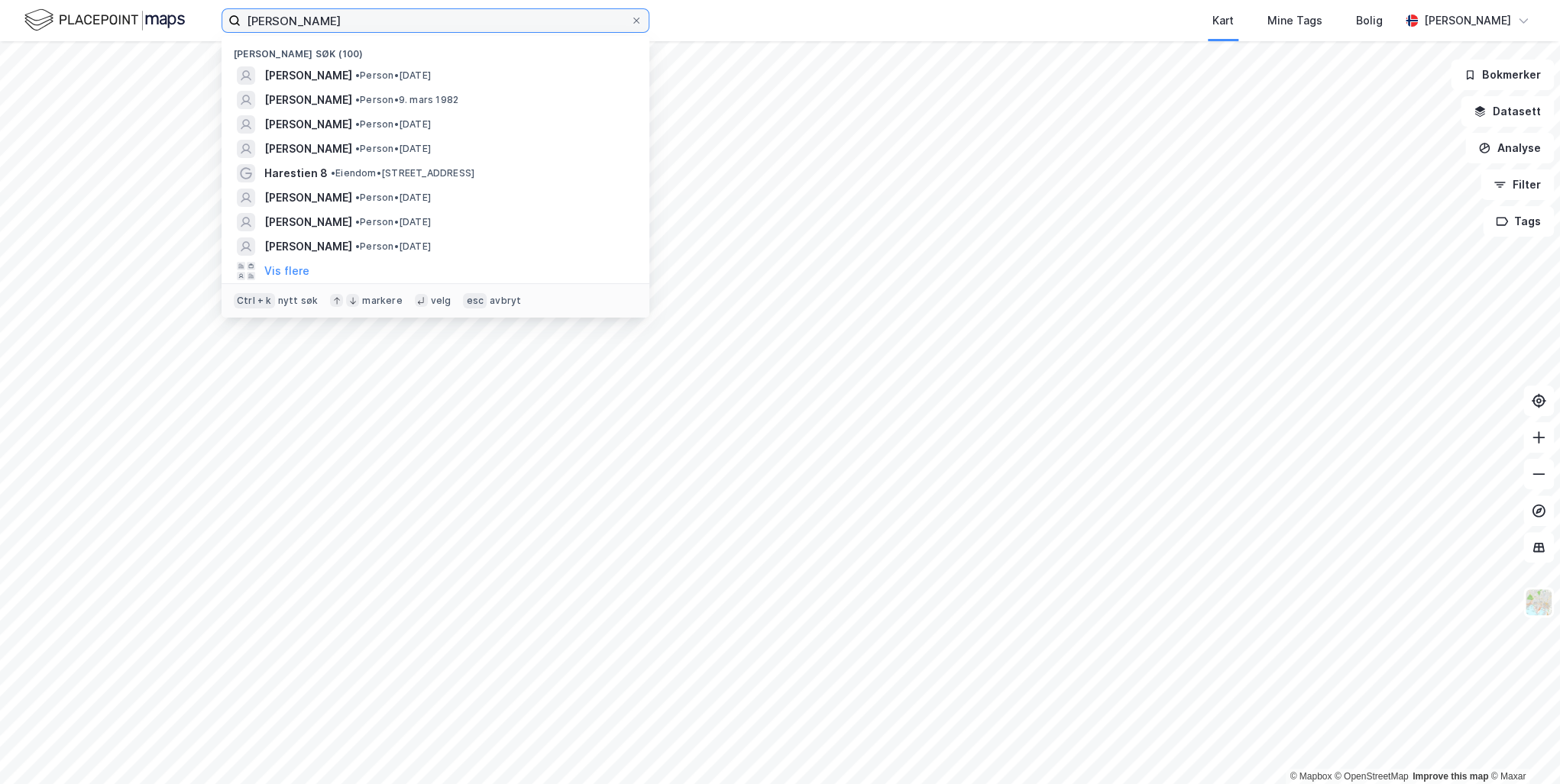
drag, startPoint x: 364, startPoint y: 20, endPoint x: 221, endPoint y: 16, distance: 143.1
click at [221, 16] on label "[PERSON_NAME]" at bounding box center [435, 20] width 428 height 24
paste input "[PERSON_NAME] [PERSON_NAME]"
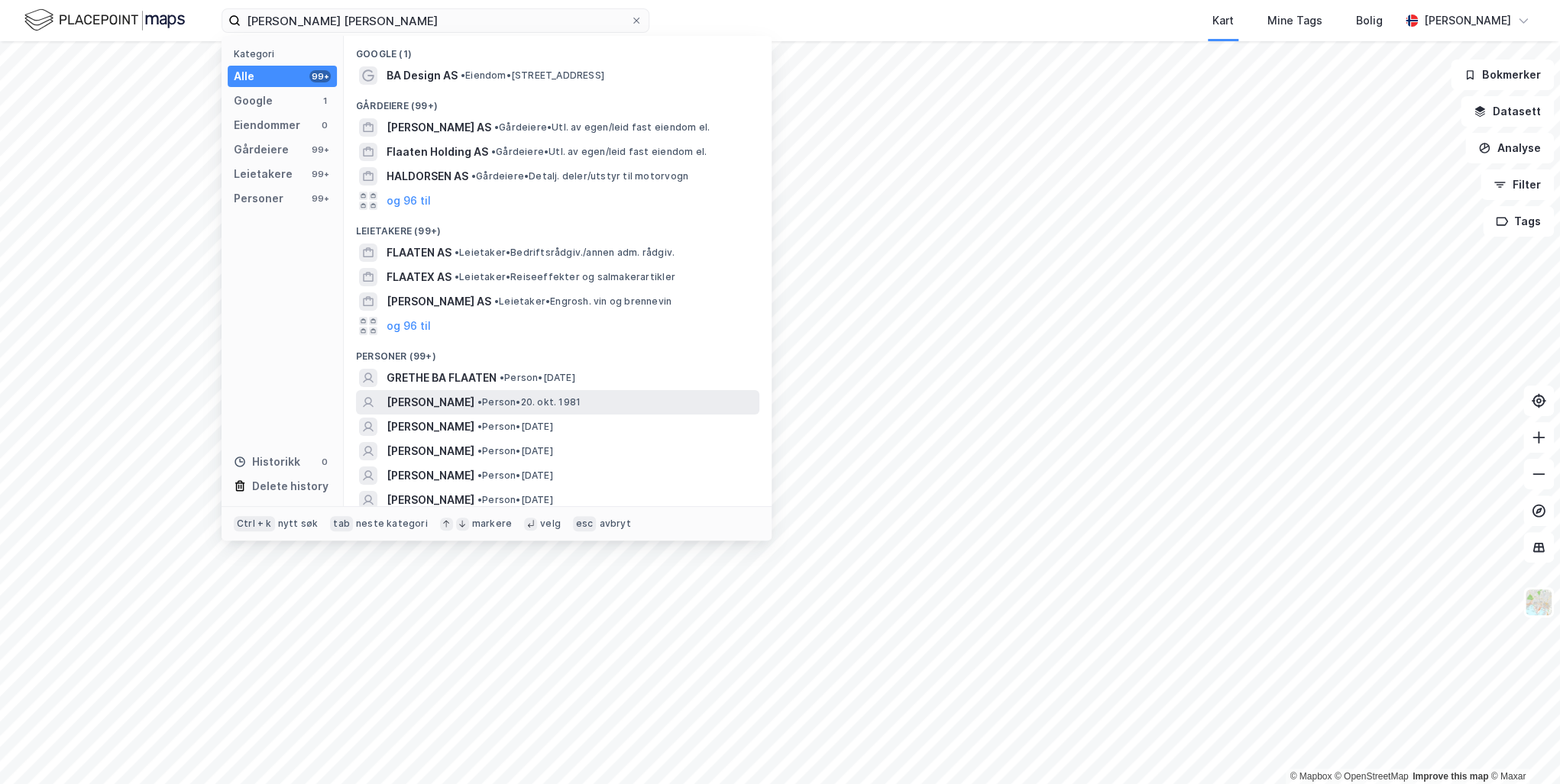
click at [474, 404] on span "[PERSON_NAME]" at bounding box center [430, 402] width 88 height 18
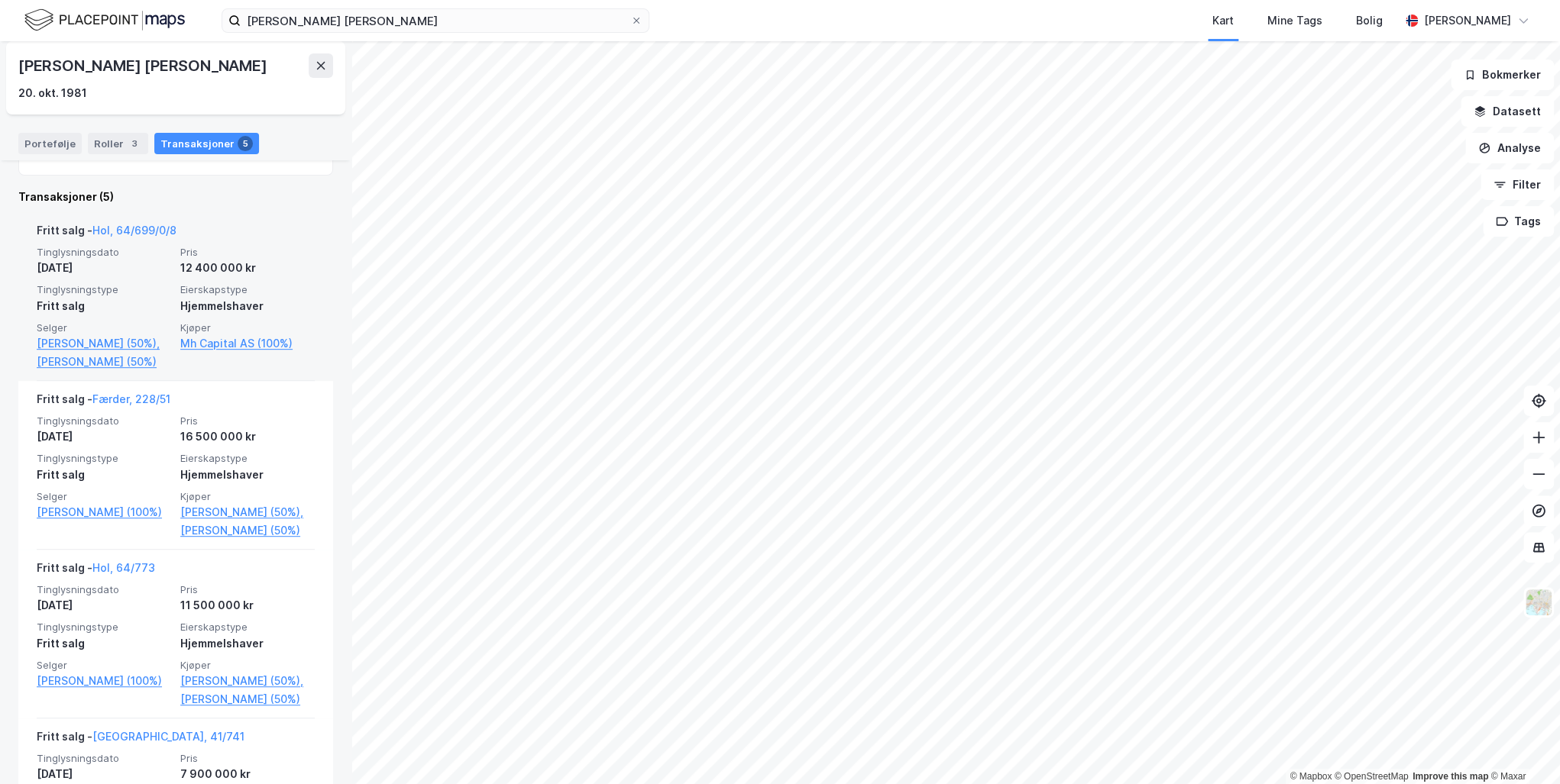
scroll to position [306, 0]
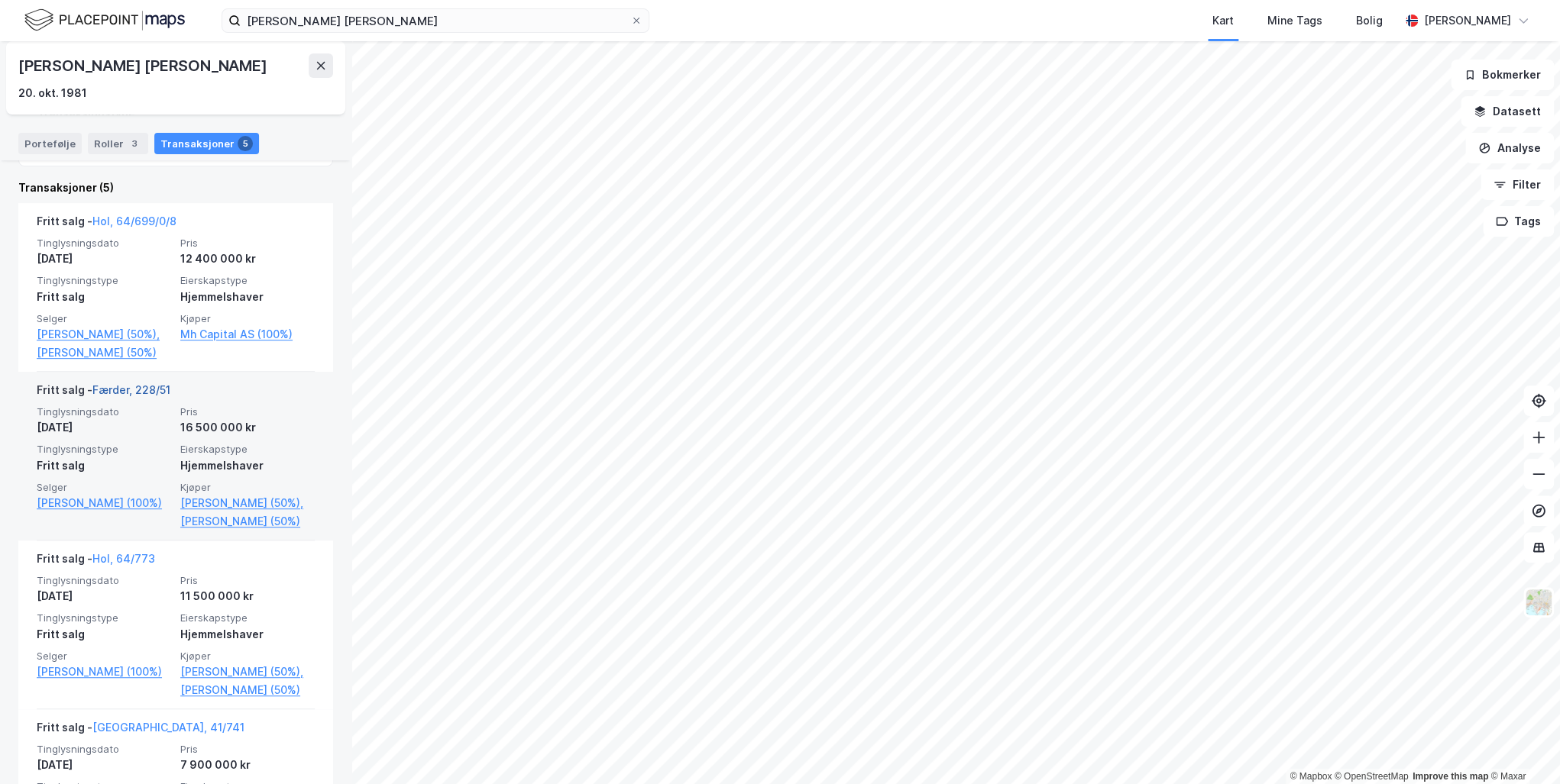
click at [138, 396] on link "Færder, 228/51" at bounding box center [131, 390] width 78 height 13
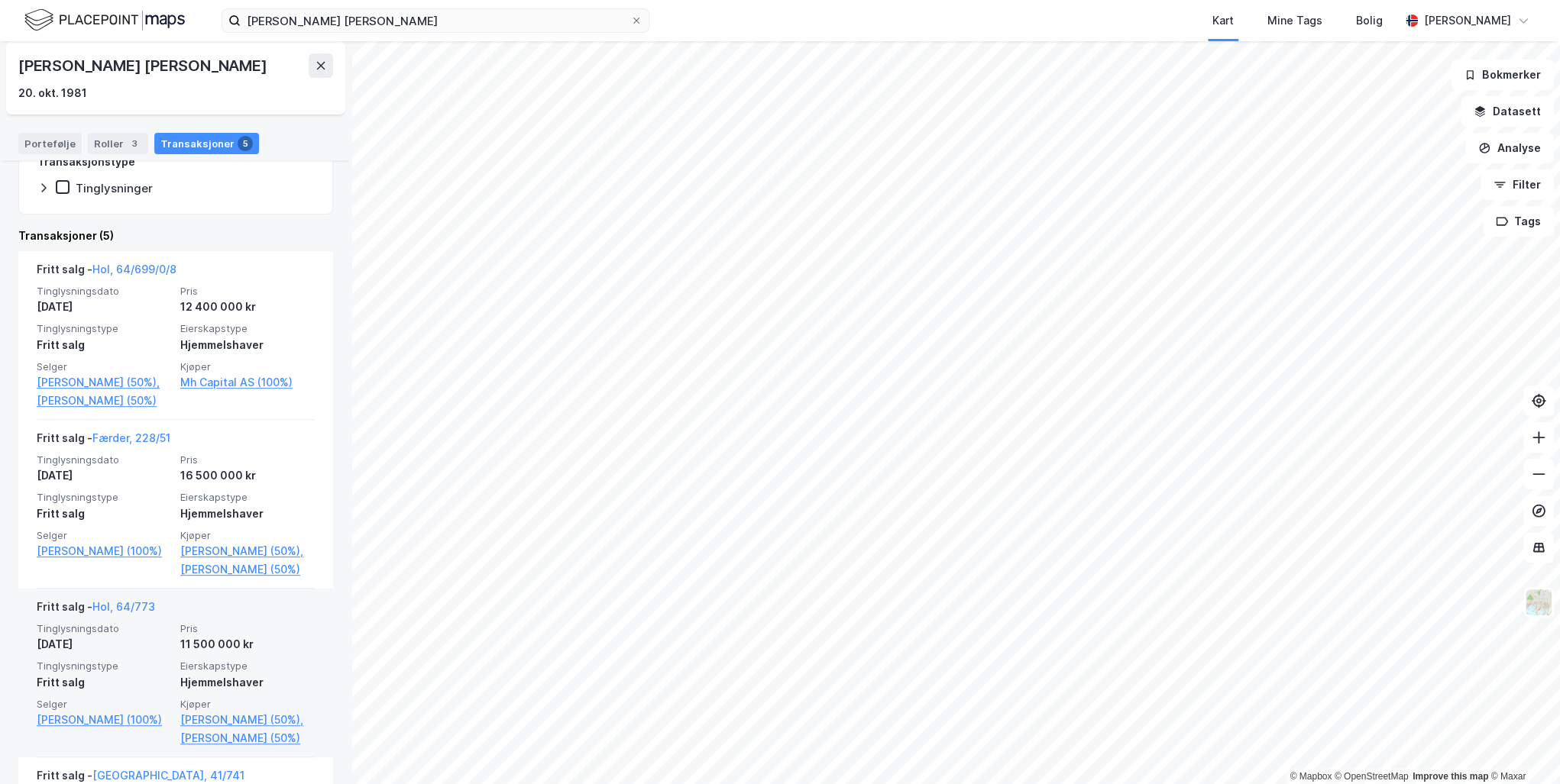
scroll to position [730, 0]
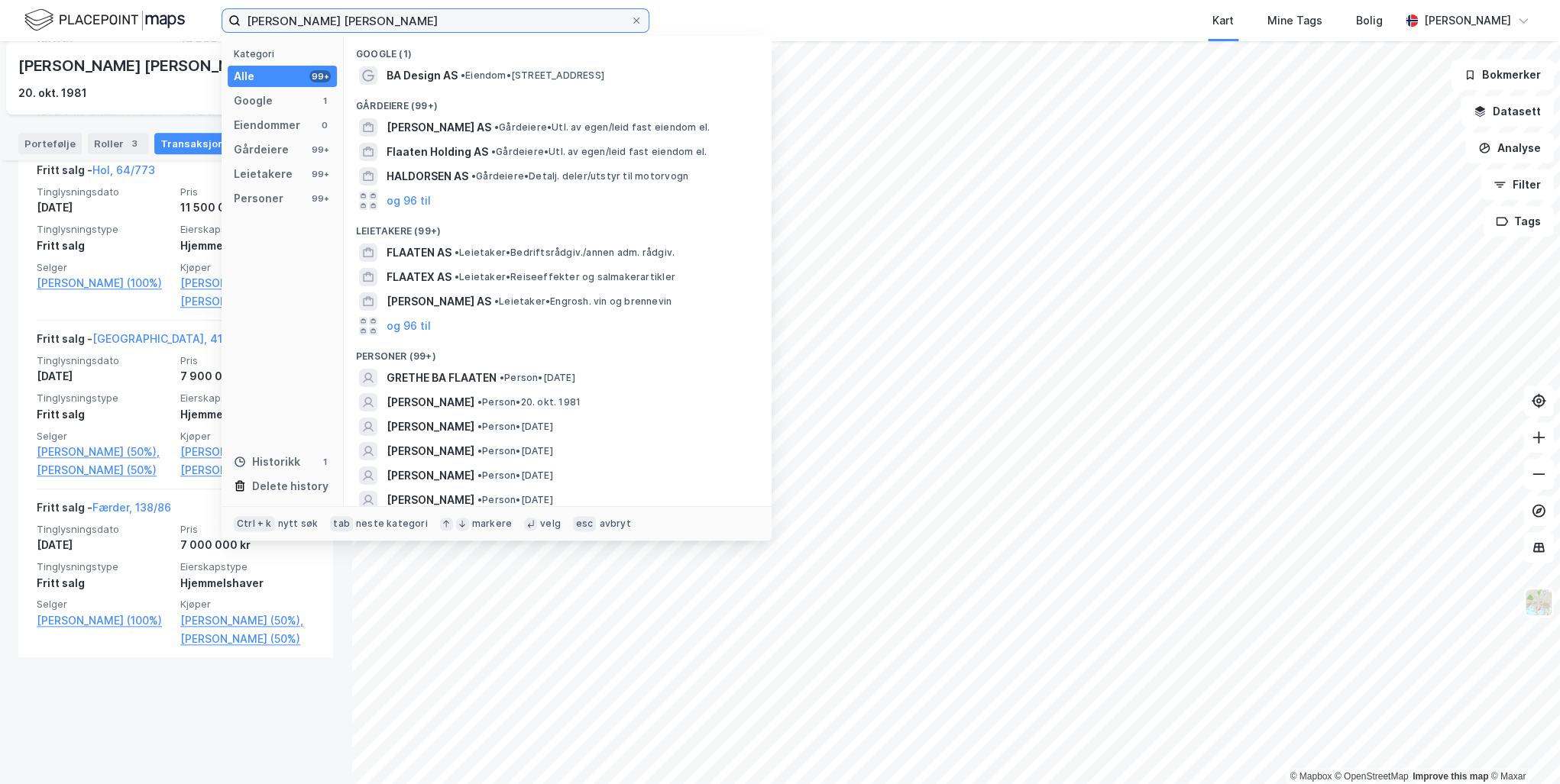
drag, startPoint x: 398, startPoint y: 22, endPoint x: 272, endPoint y: 22, distance: 126.0
click at [273, 22] on input "[PERSON_NAME] [PERSON_NAME]" at bounding box center [435, 21] width 390 height 23
type input "J"
paste input "[PERSON_NAME]"
type input "[PERSON_NAME]"
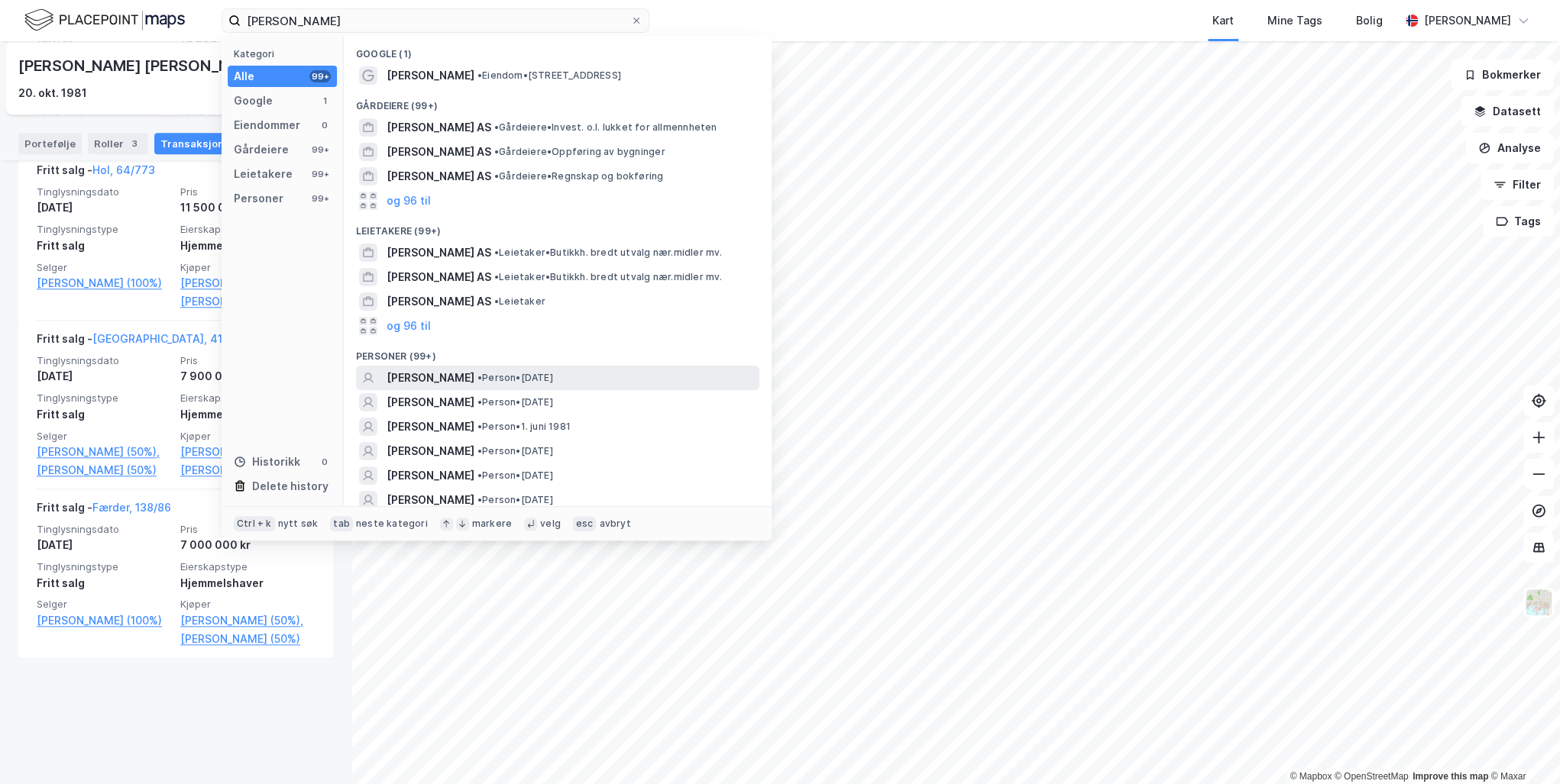
click at [474, 374] on span "[PERSON_NAME]" at bounding box center [430, 377] width 88 height 18
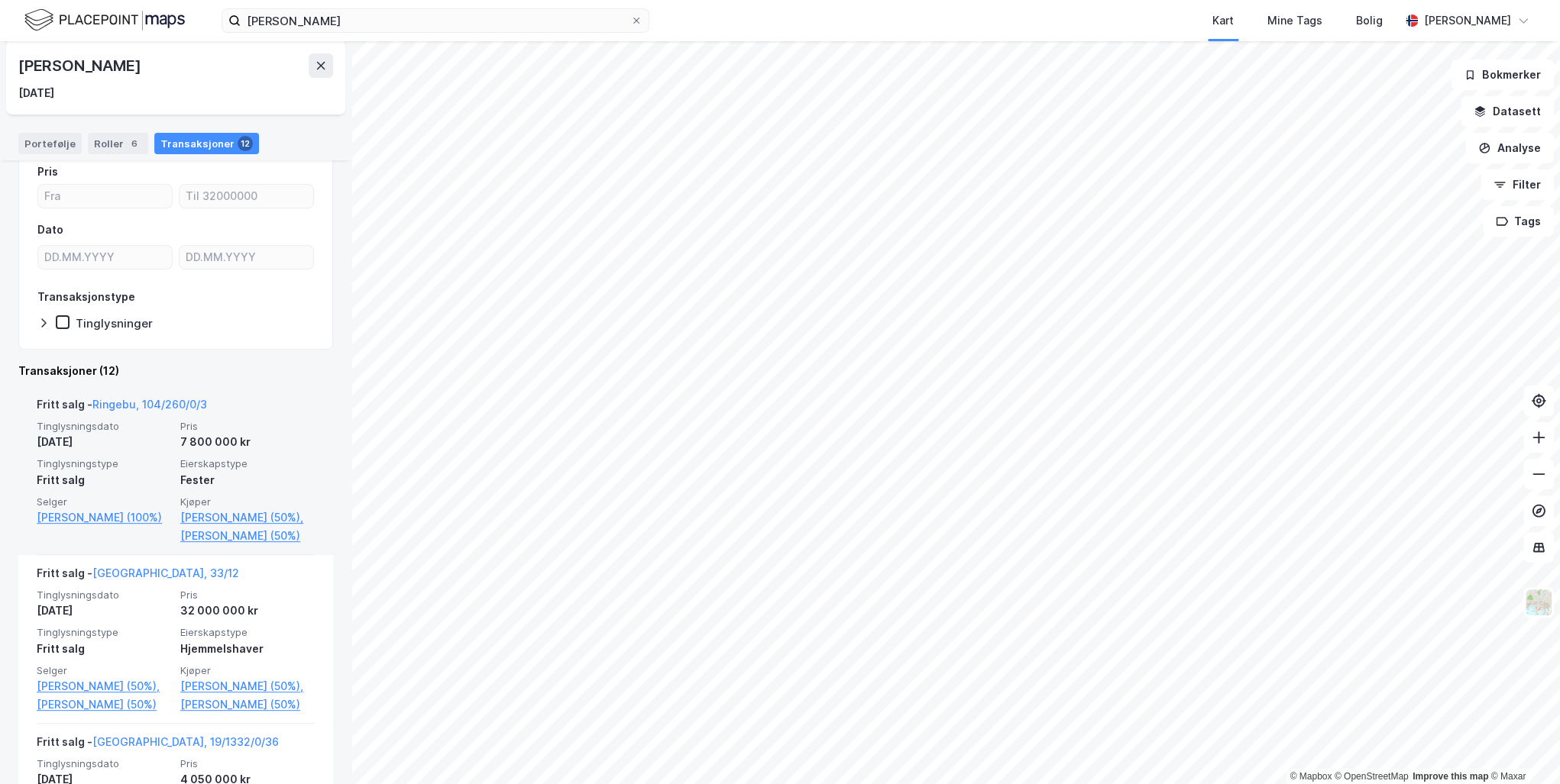
scroll to position [245, 0]
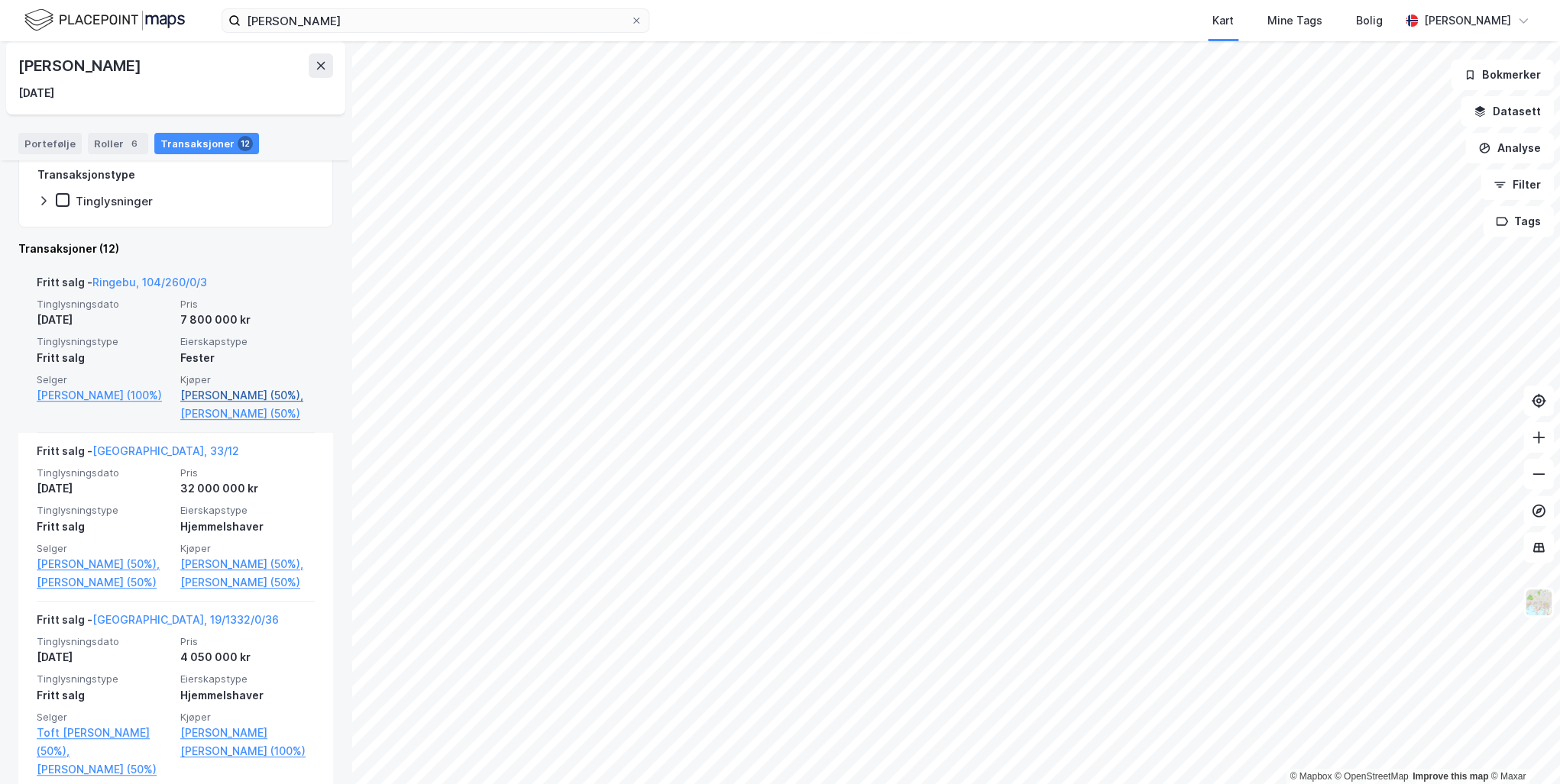
click at [183, 405] on link "[PERSON_NAME] (50%)," at bounding box center [247, 395] width 134 height 18
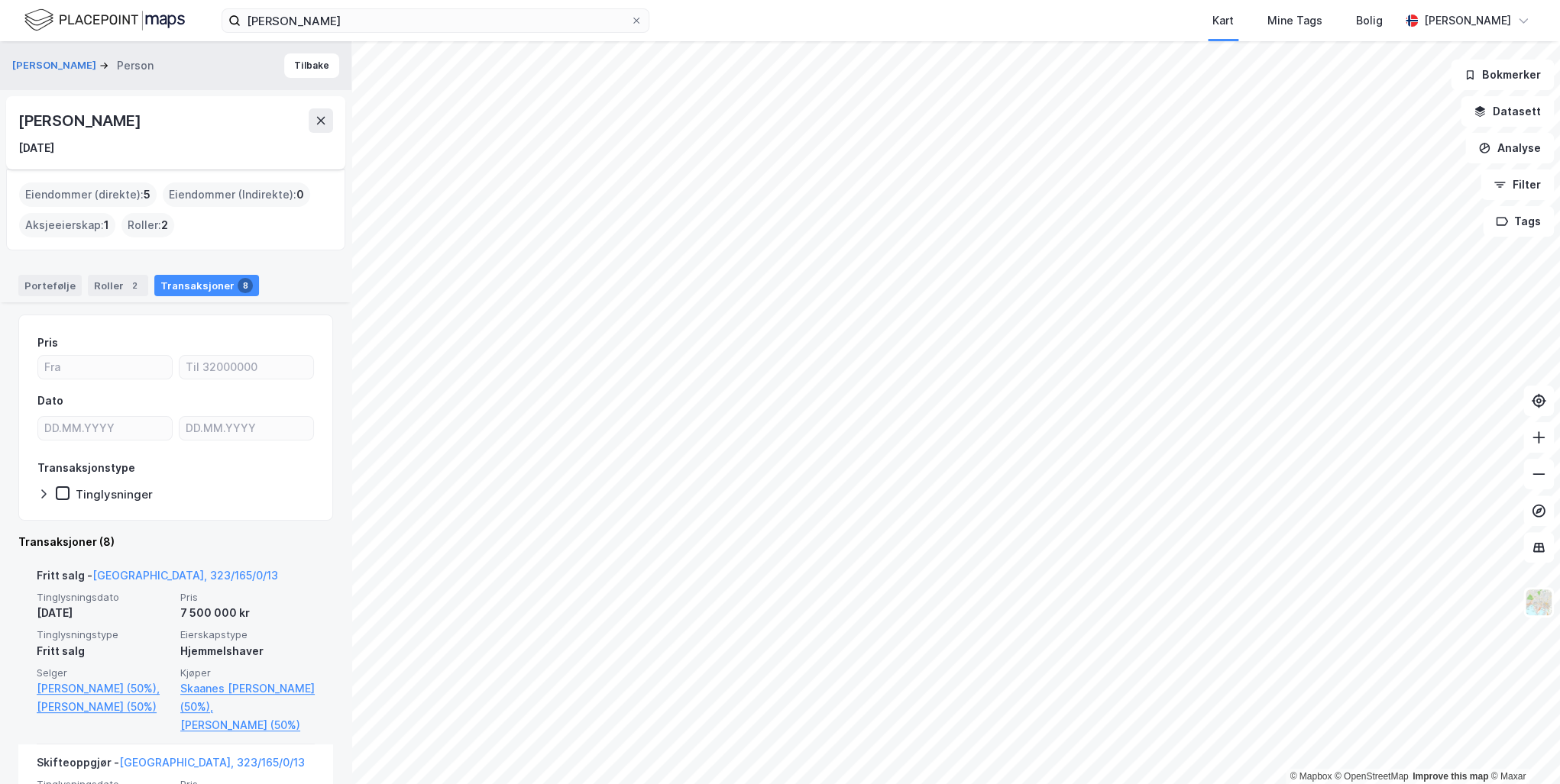
drag, startPoint x: 205, startPoint y: 121, endPoint x: 18, endPoint y: 118, distance: 187.0
click at [18, 118] on div "[PERSON_NAME] [DATE]" at bounding box center [176, 133] width 339 height 73
drag, startPoint x: 18, startPoint y: 118, endPoint x: 156, endPoint y: 122, distance: 138.1
copy div "[PERSON_NAME]"
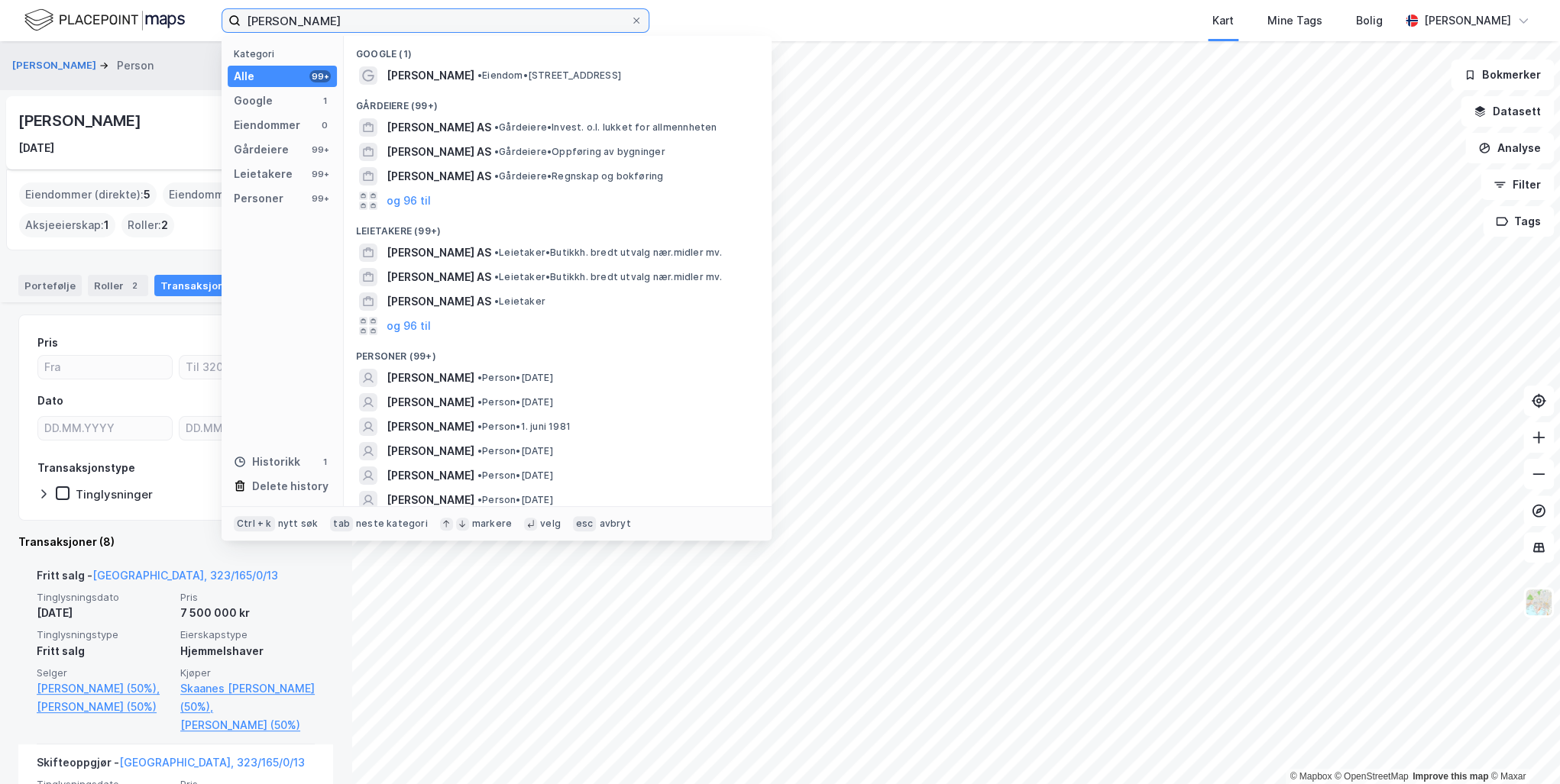
drag, startPoint x: 400, startPoint y: 23, endPoint x: 167, endPoint y: 13, distance: 233.2
click at [167, 13] on div "[PERSON_NAME] Kategori Alle 99+ Google 1 Eiendommer 0 Gårdeiere 99+ Leietakere …" at bounding box center [780, 21] width 1560 height 41
paste input "[PERSON_NAME]"
type input "[PERSON_NAME]"
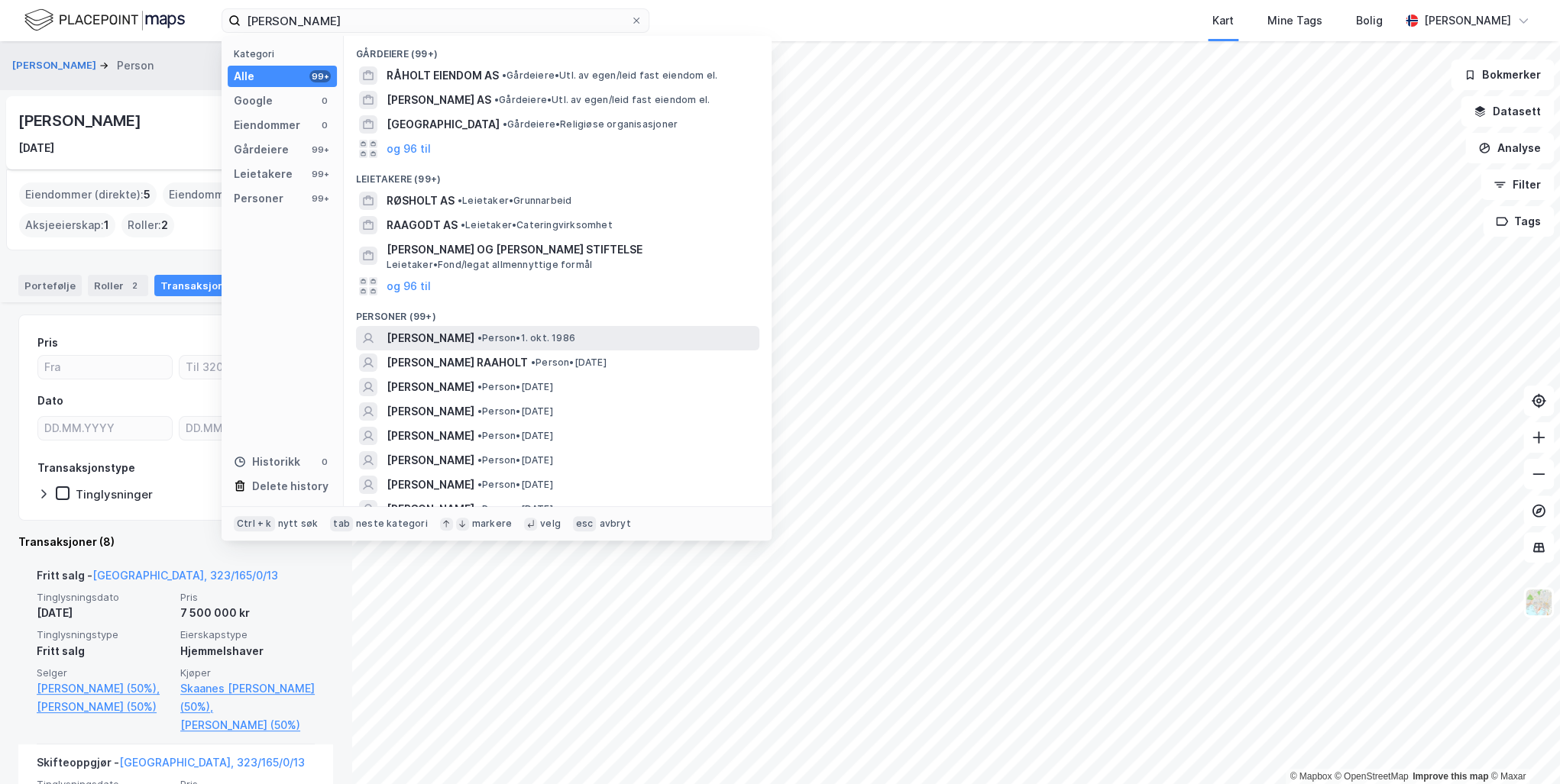
click at [474, 338] on span "[PERSON_NAME]" at bounding box center [430, 338] width 88 height 18
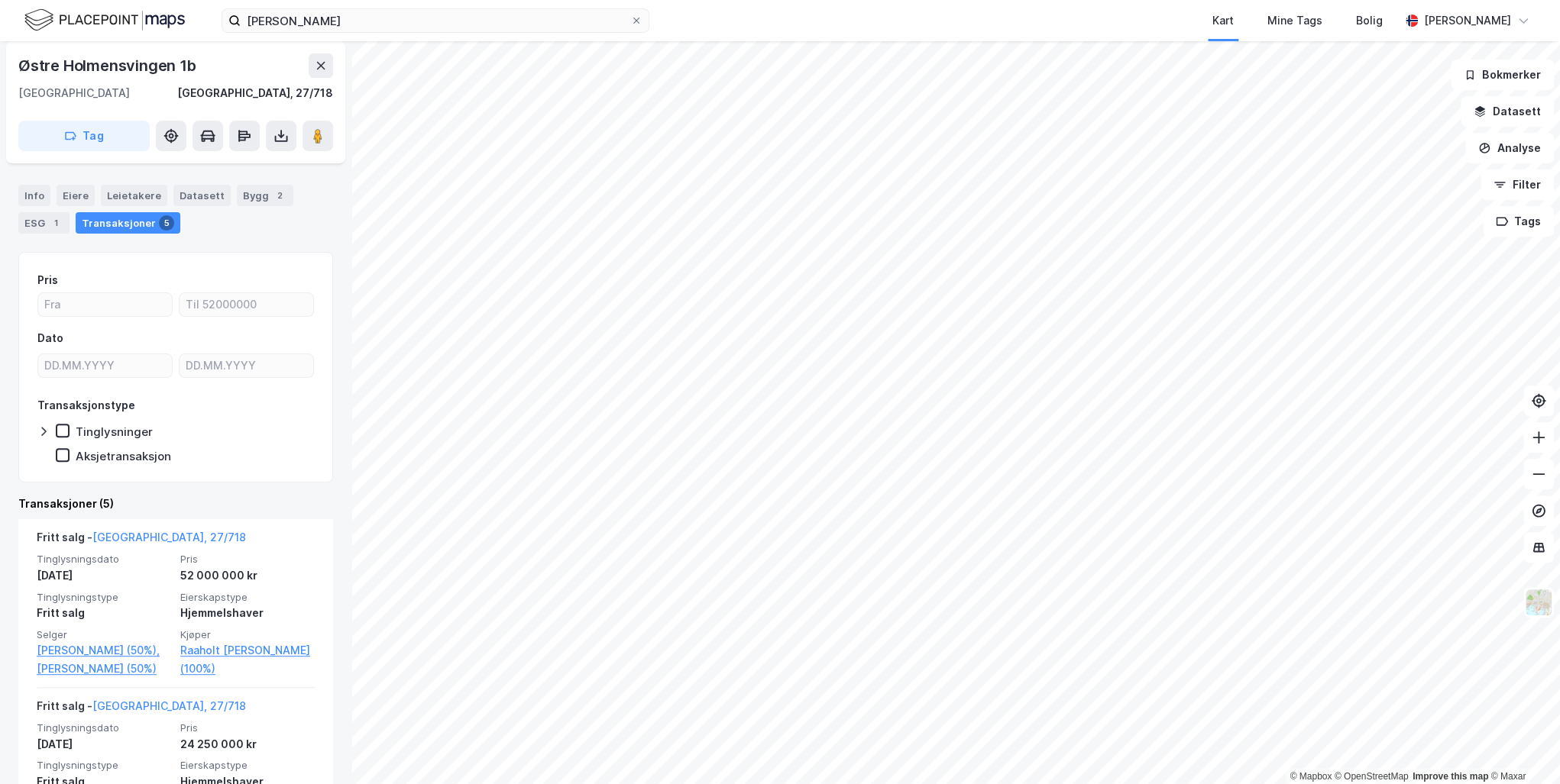
scroll to position [122, 0]
